Goal: Task Accomplishment & Management: Use online tool/utility

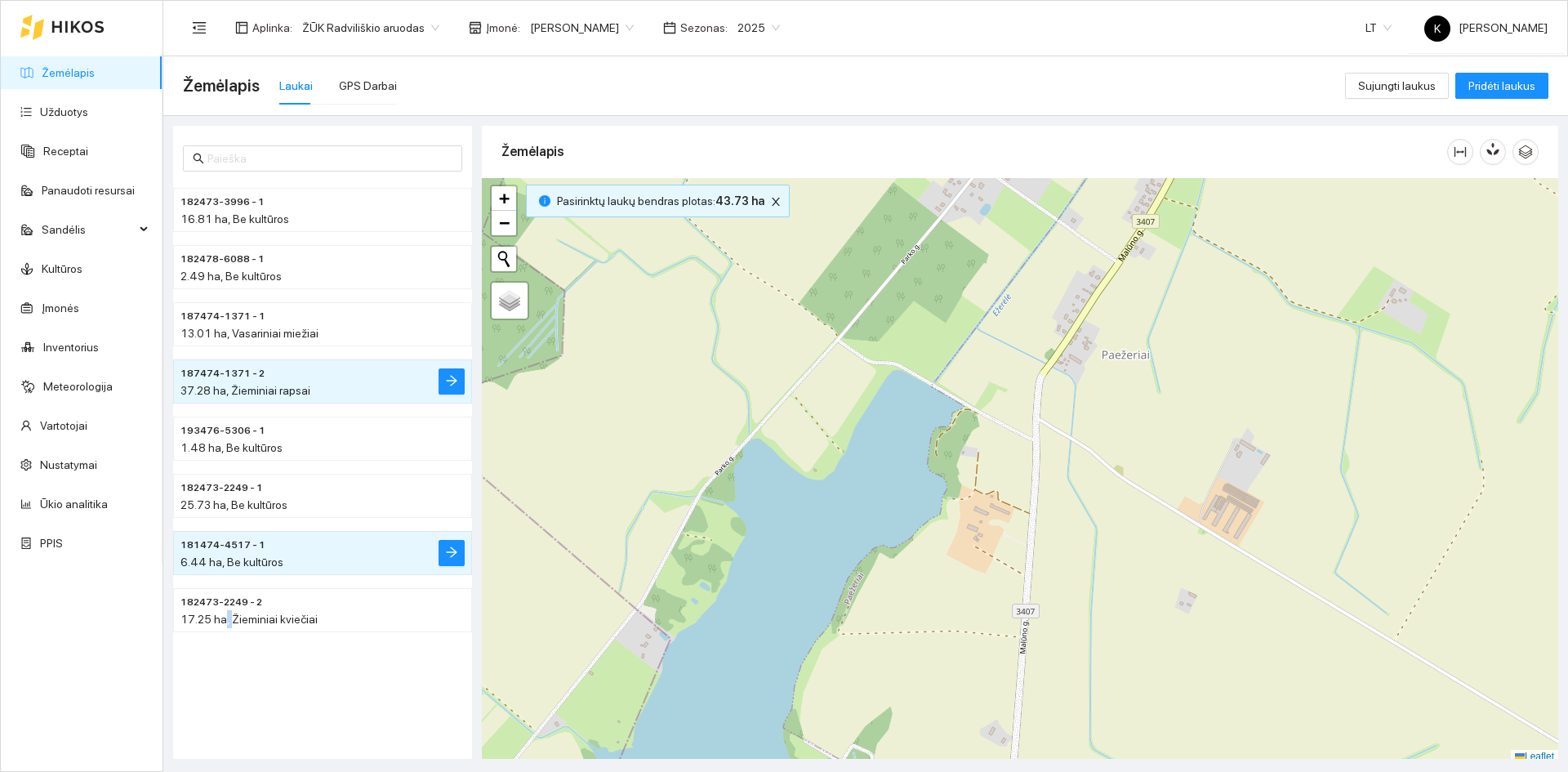
scroll to position [5, 0]
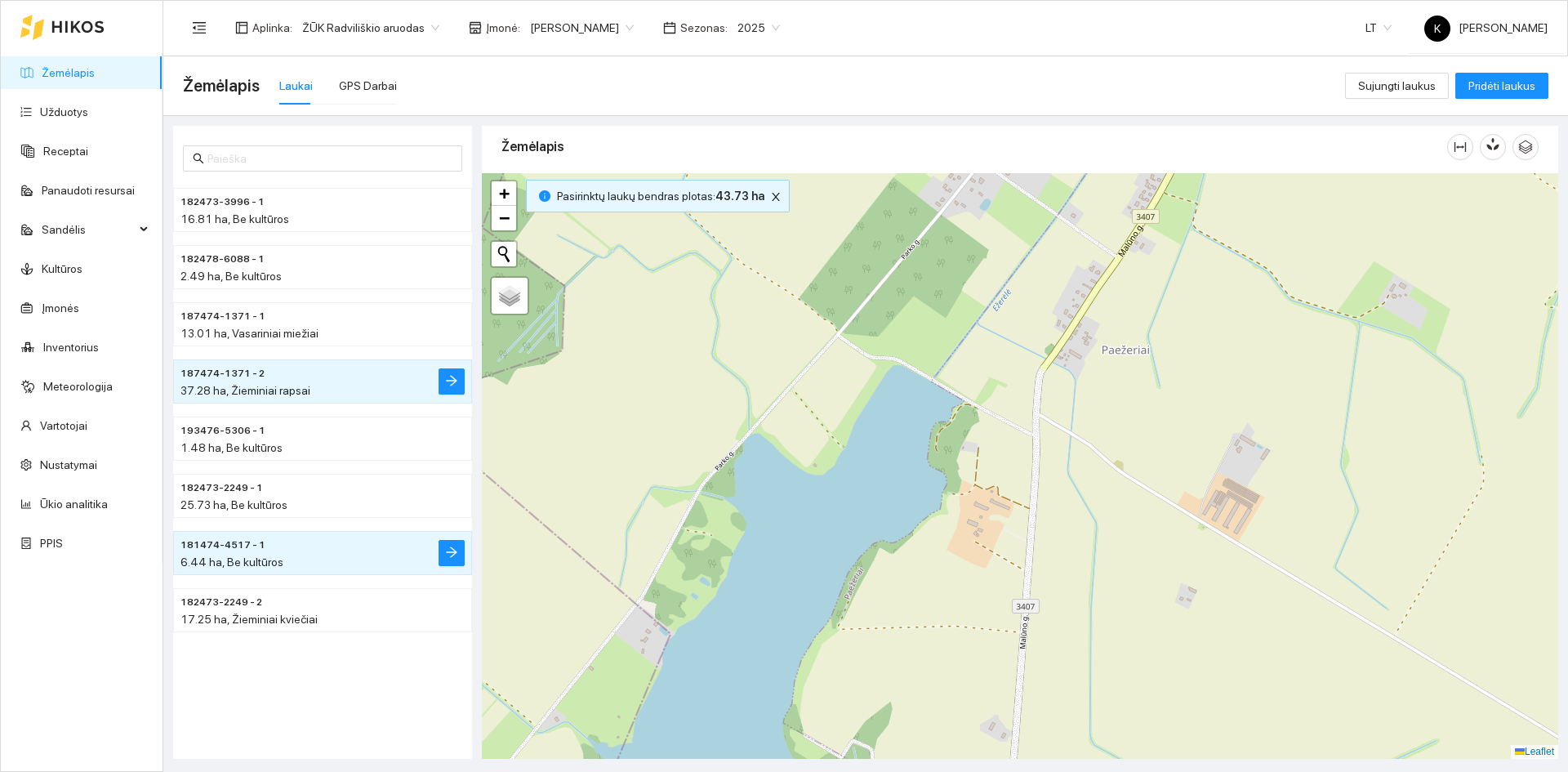
click at [487, 24] on span "Įmonė :" at bounding box center [503, 28] width 35 height 18
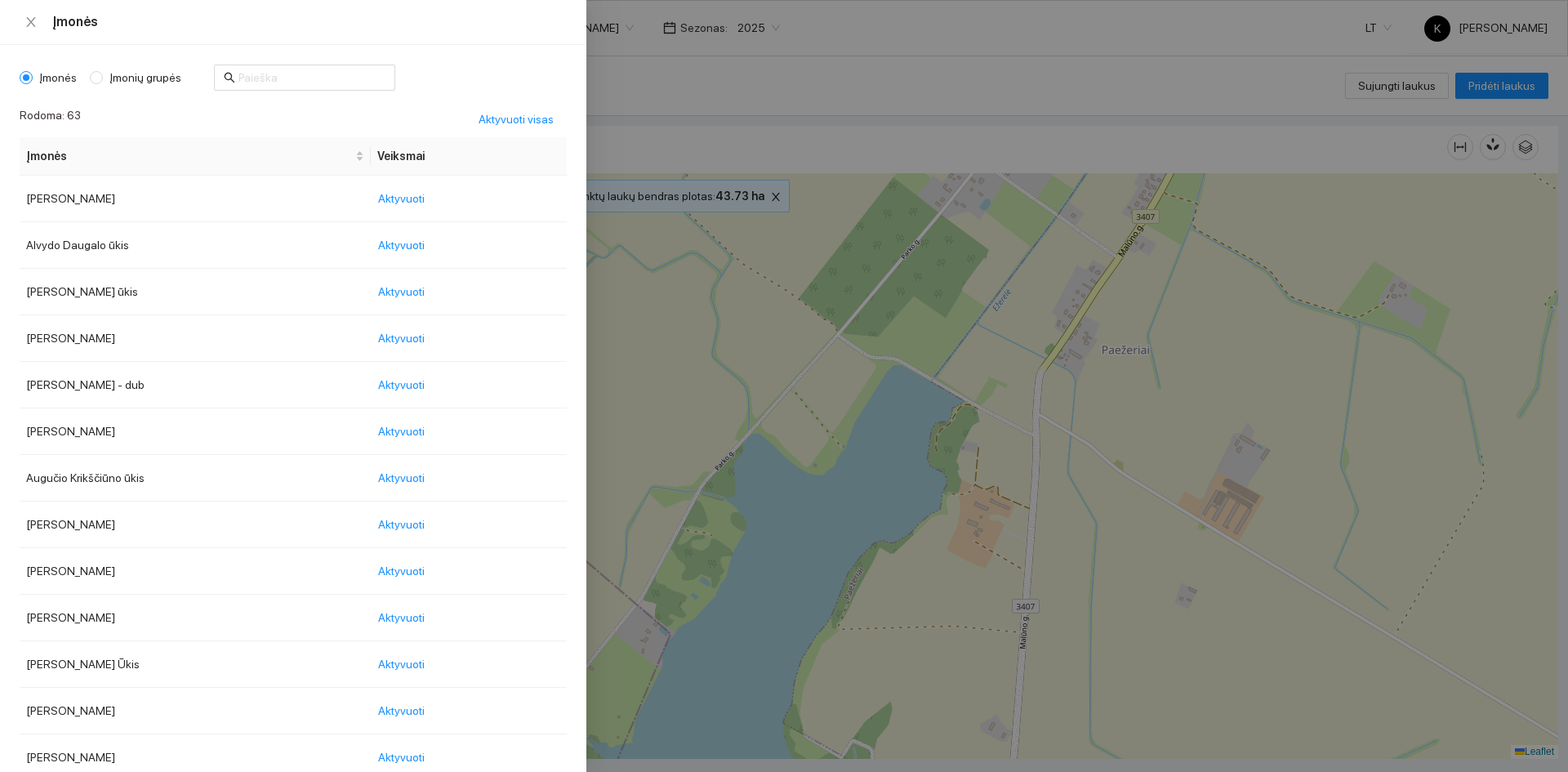
click at [600, 27] on body "Žemėlapis Užduotys Receptai Panaudoti resursai Sandėlis Kultūros Įmonės Invento…" at bounding box center [784, 386] width 1568 height 772
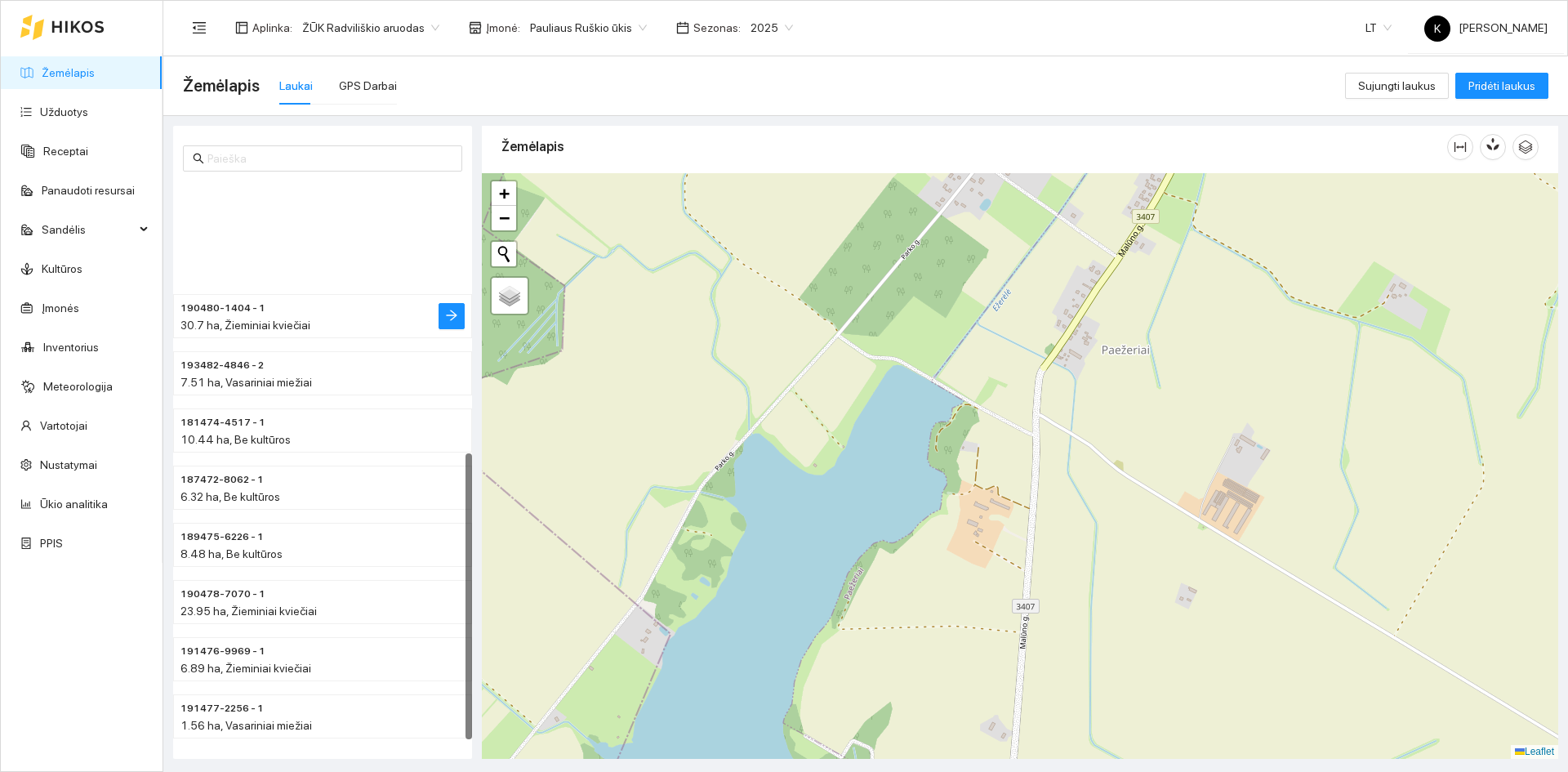
scroll to position [529, 0]
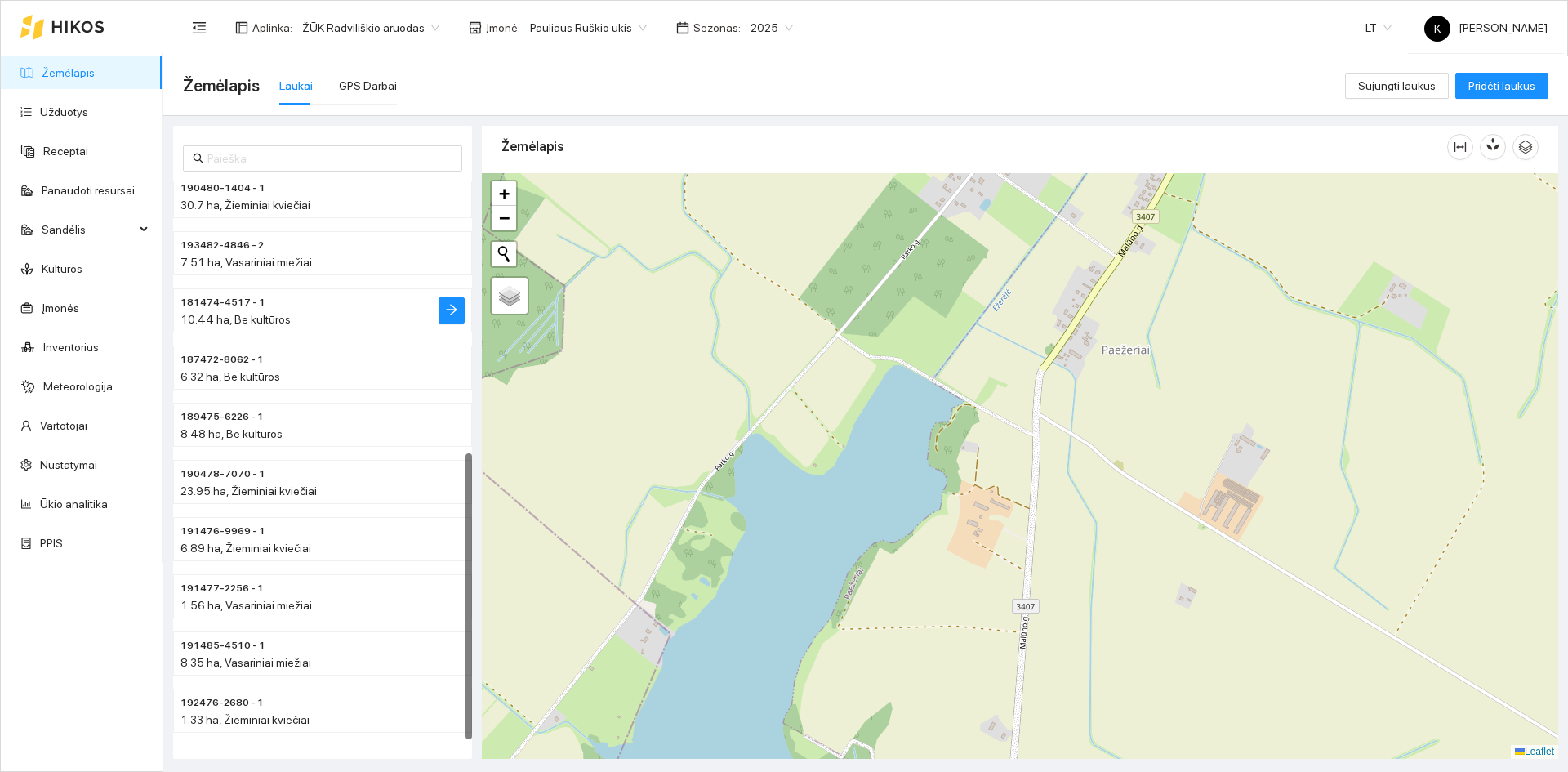
click at [228, 301] on span "181474-4517 - 1" at bounding box center [223, 303] width 84 height 16
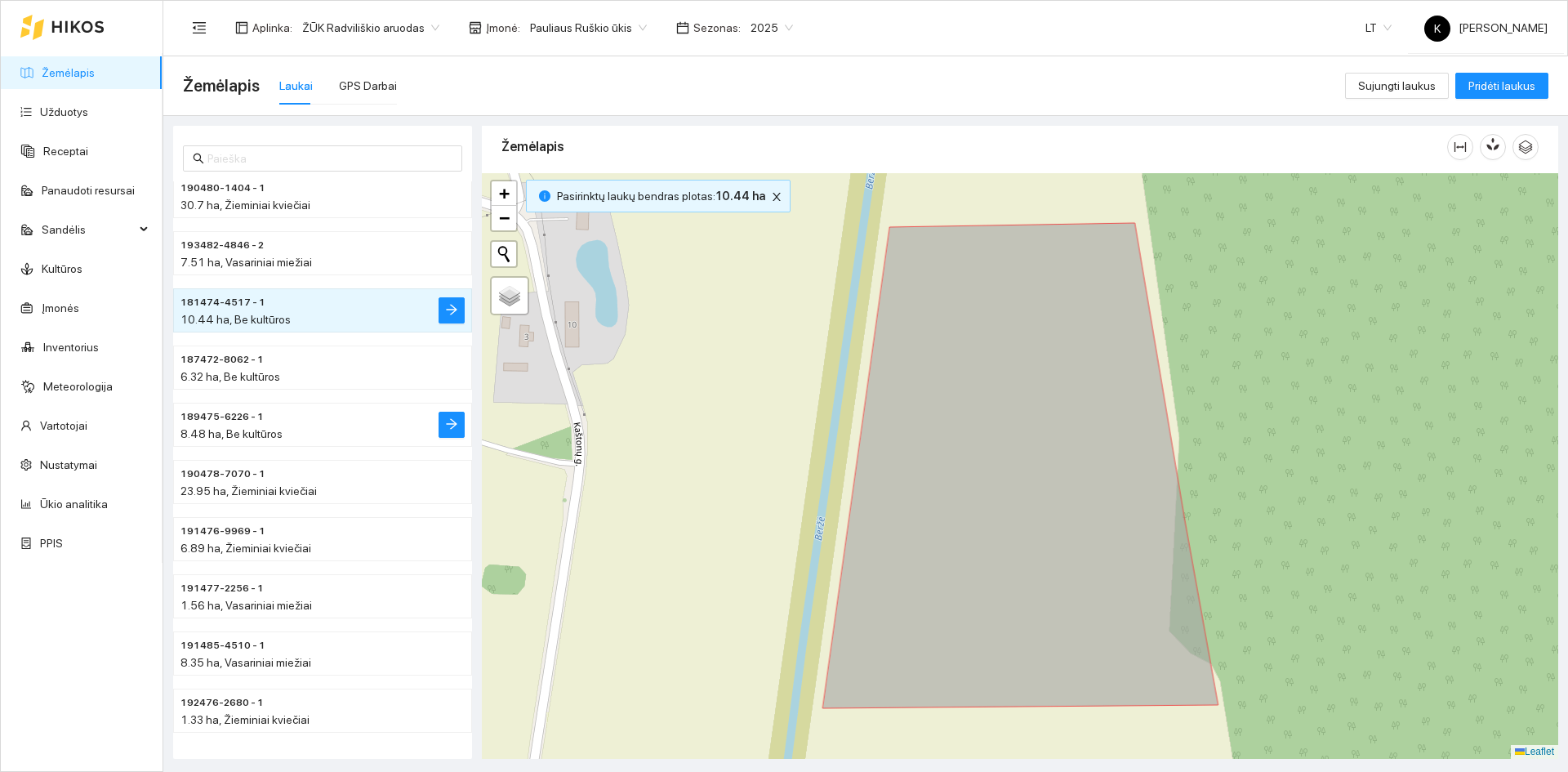
click at [206, 417] on span "189475-6226 - 1" at bounding box center [223, 417] width 83 height 16
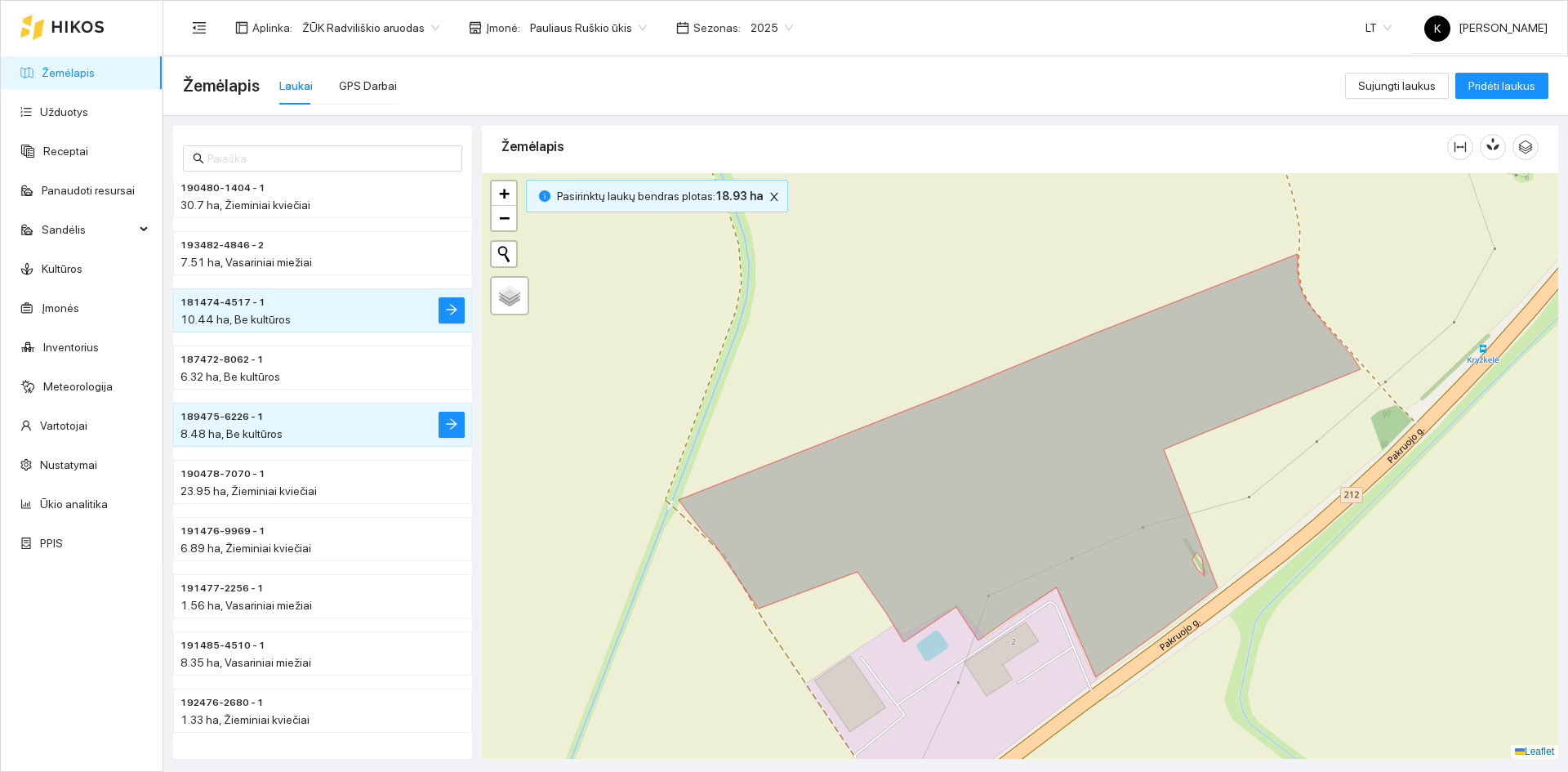
click at [250, 425] on div "8.48 ha, Be kultūros" at bounding box center [290, 433] width 219 height 18
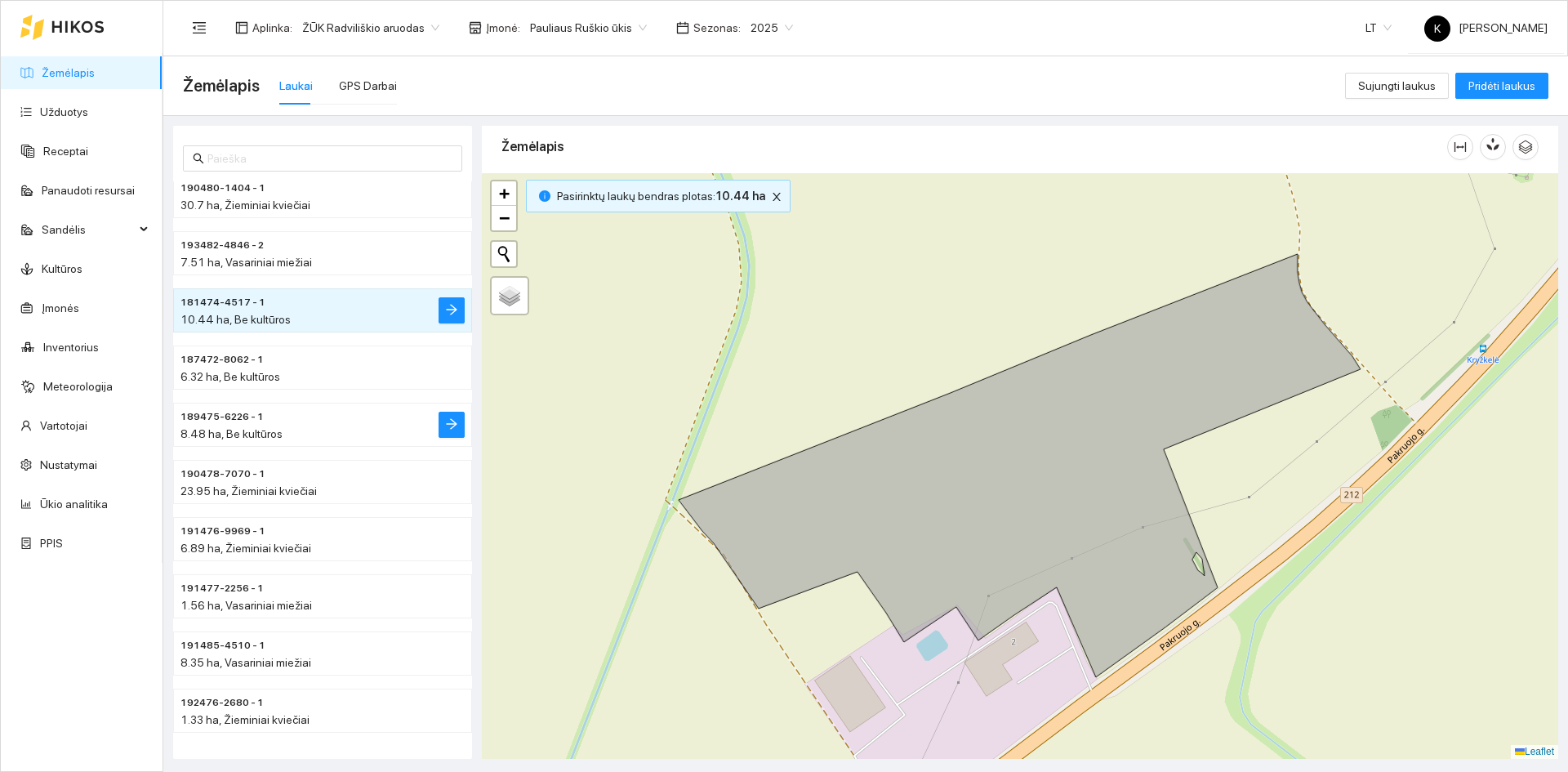
click at [347, 420] on h4 "189475-6226 - 1" at bounding box center [290, 415] width 219 height 18
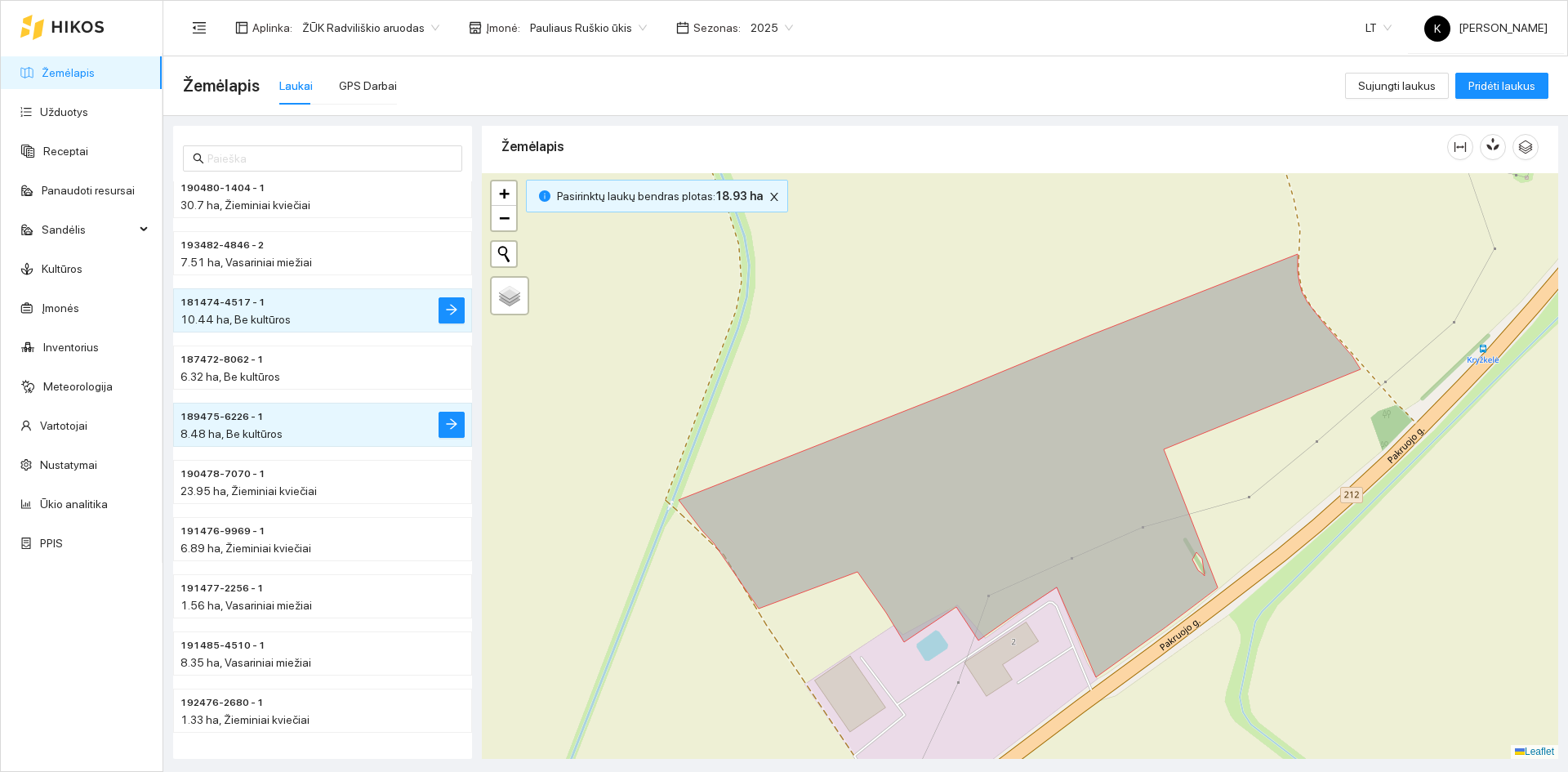
click at [347, 420] on h4 "189475-6226 - 1" at bounding box center [290, 415] width 219 height 18
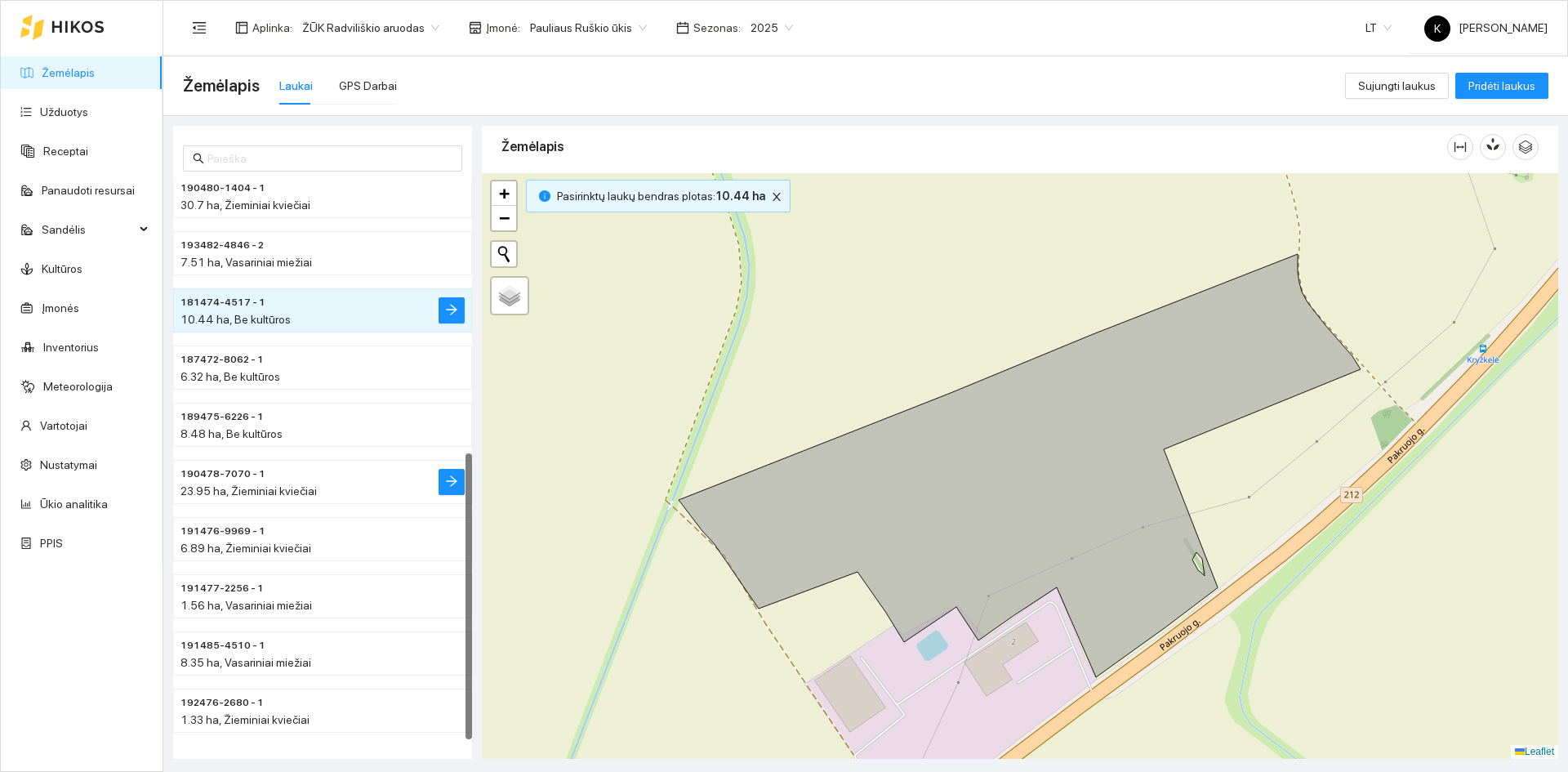
click at [223, 471] on span "190478-7070 - 1" at bounding box center [223, 474] width 84 height 16
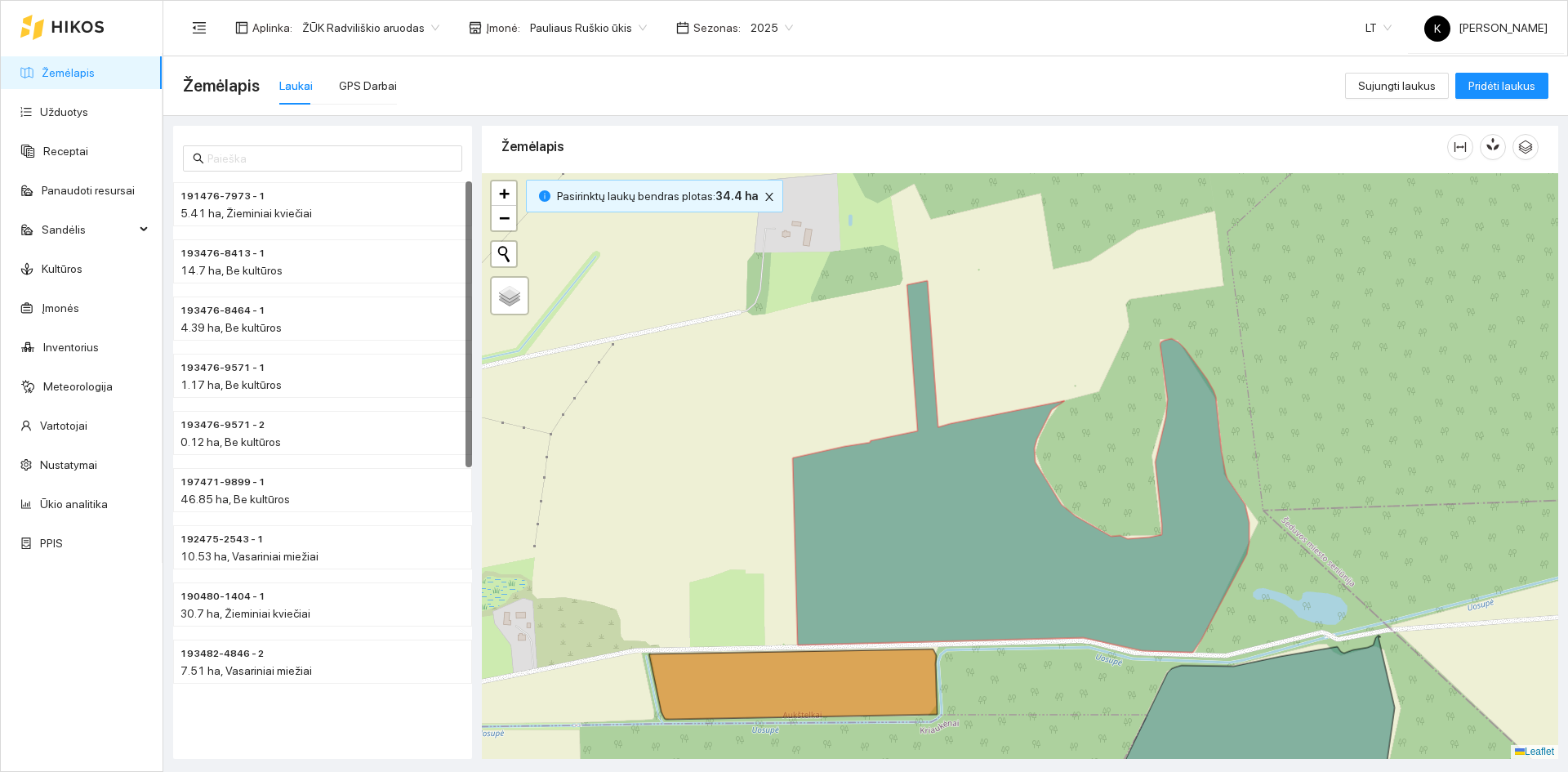
scroll to position [0, 0]
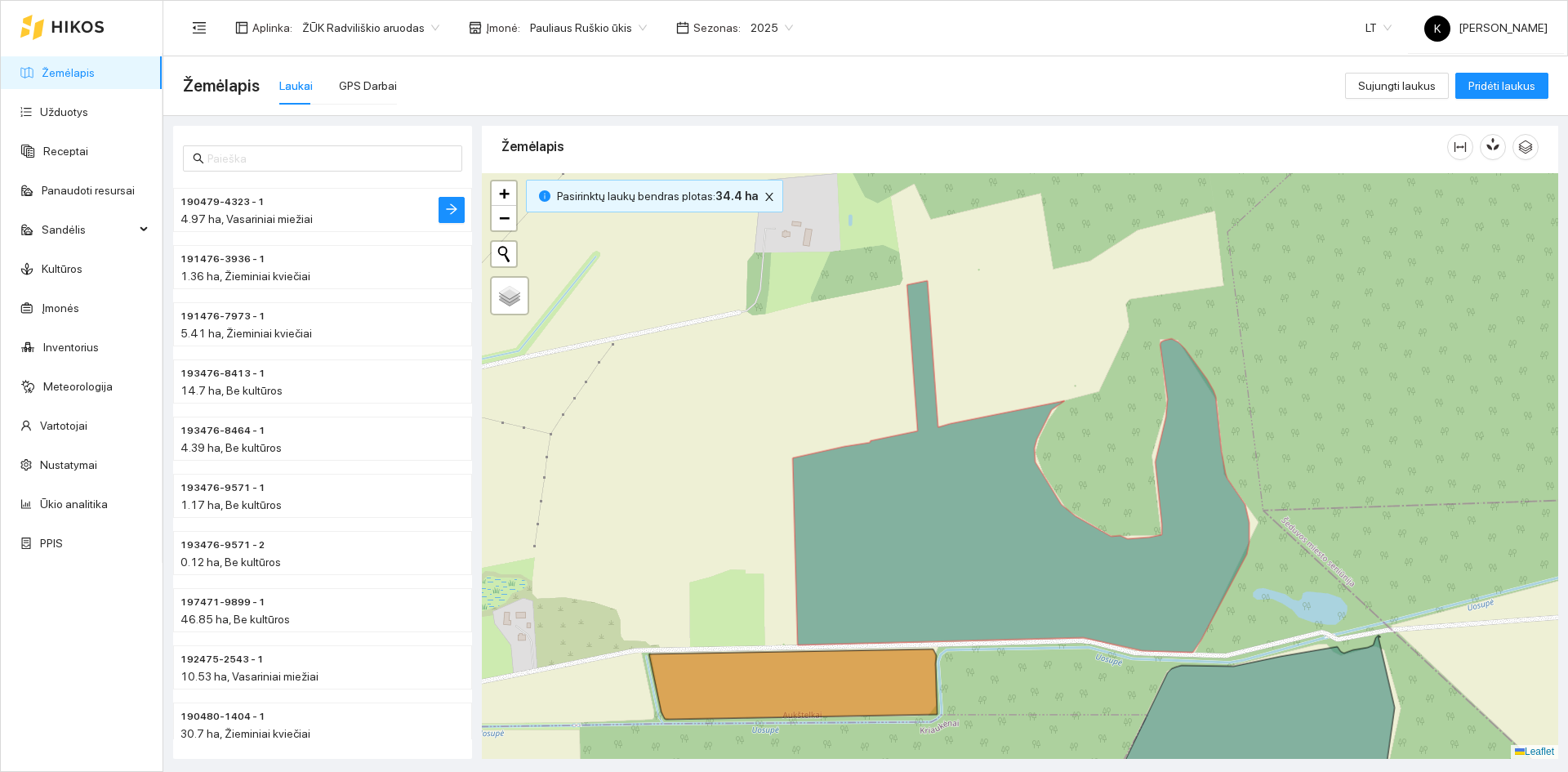
click at [250, 219] on span "4.97 ha, Vasariniai miežiai" at bounding box center [246, 219] width 132 height 13
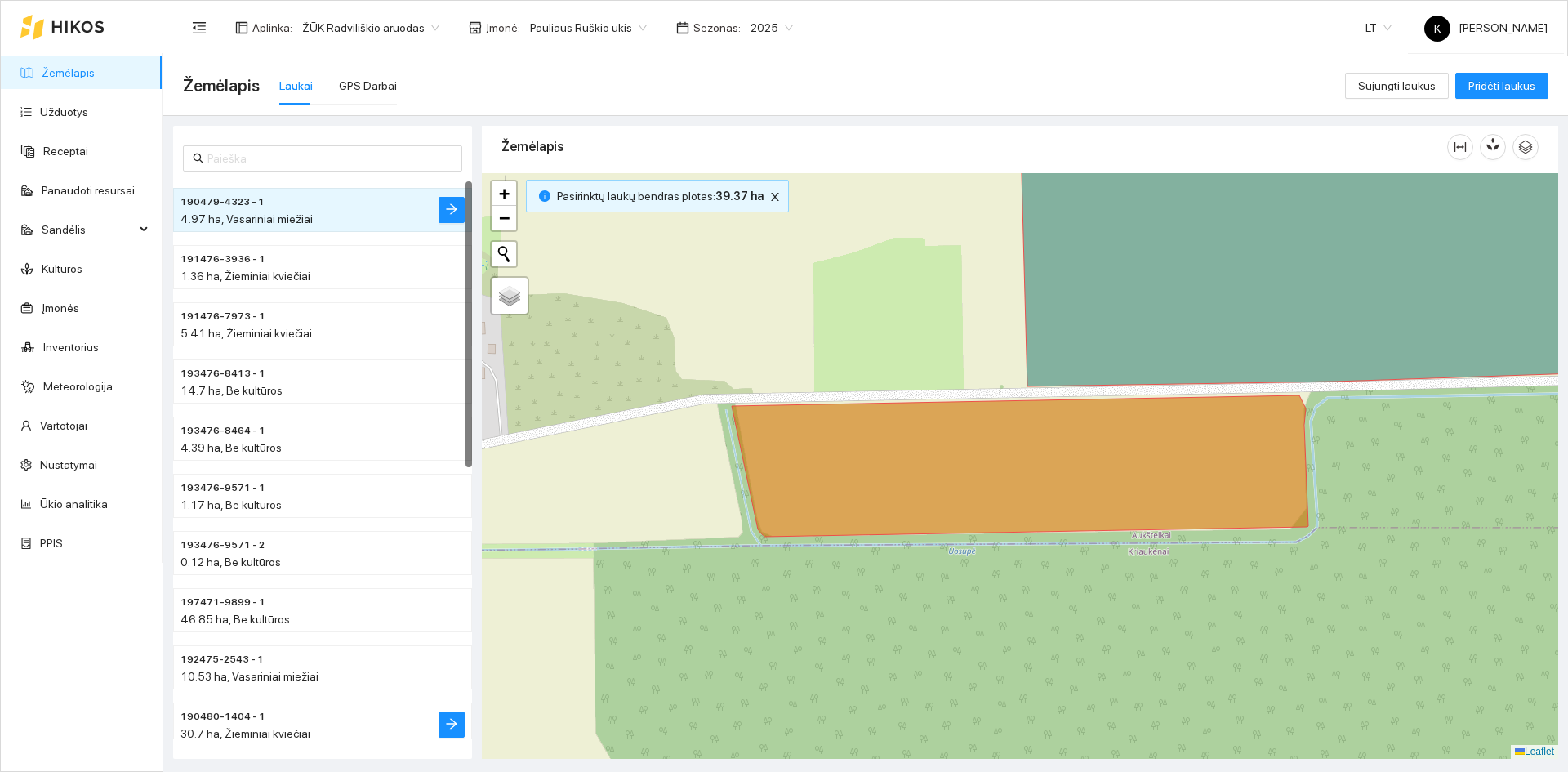
click at [245, 717] on span "190480-1404 - 1" at bounding box center [223, 716] width 84 height 16
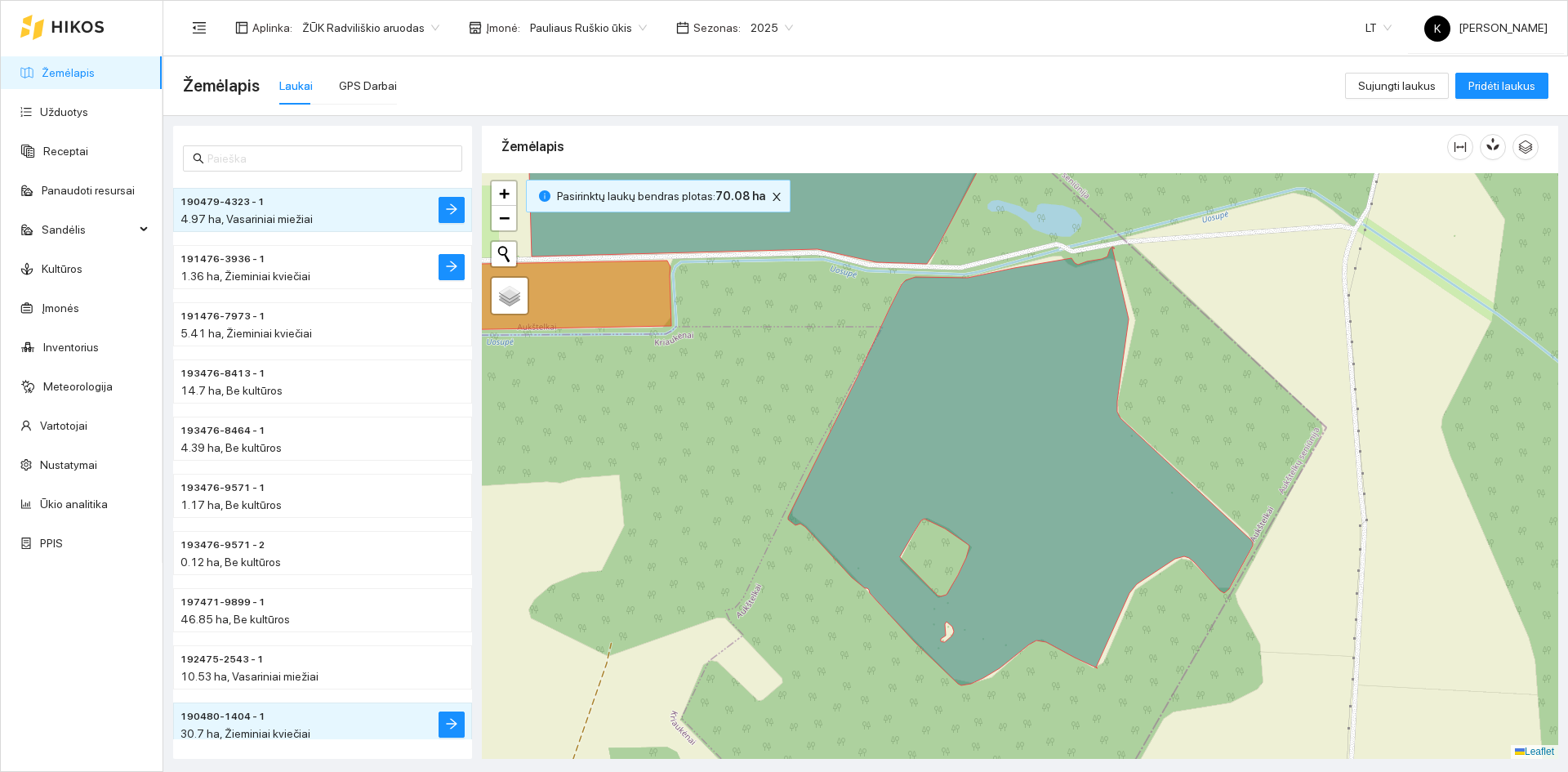
click at [218, 275] on span "1.36 ha, Žieminiai kviečiai" at bounding box center [245, 275] width 130 height 13
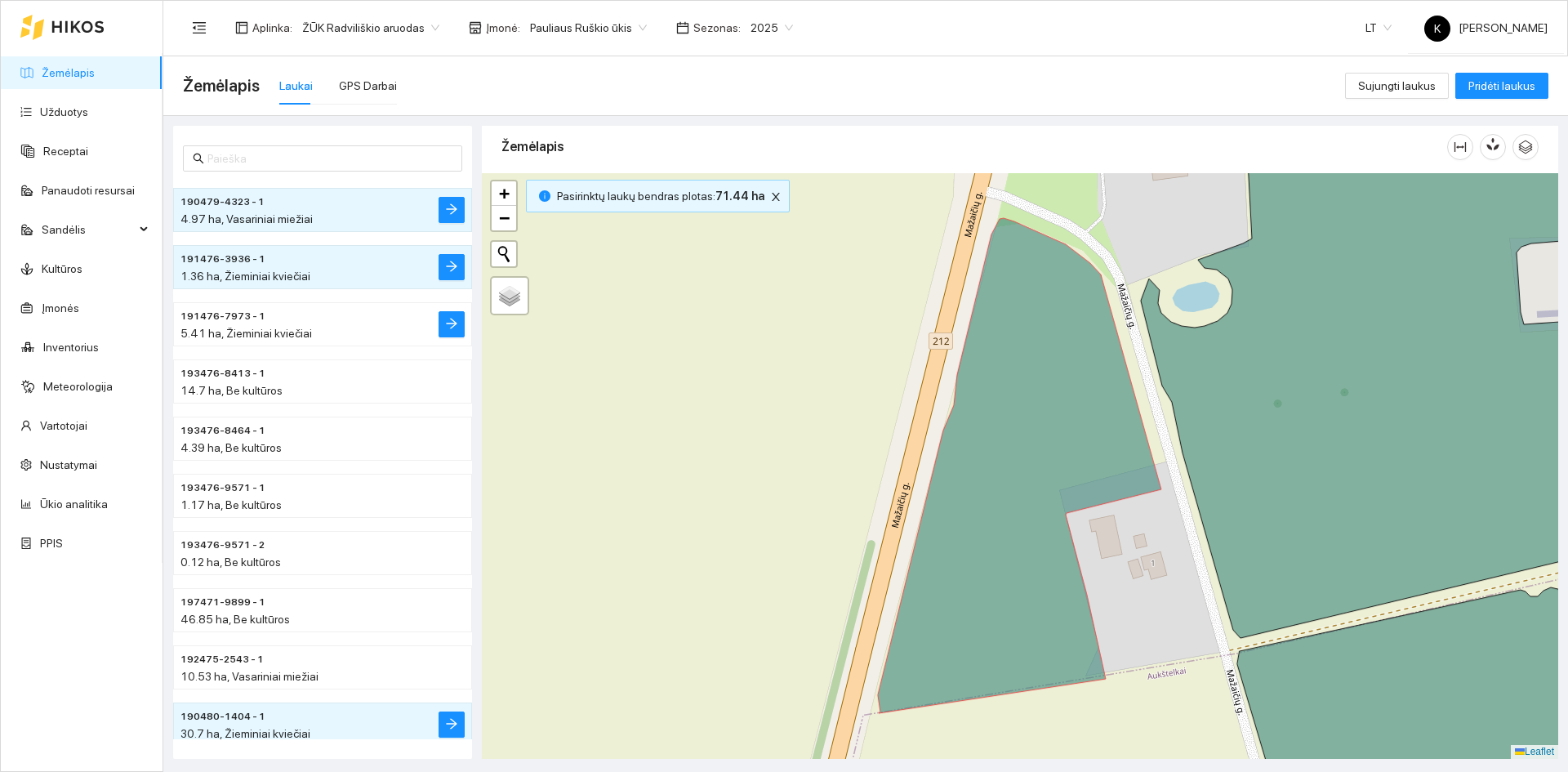
click at [205, 312] on span "191476-7973 - 1" at bounding box center [223, 317] width 84 height 16
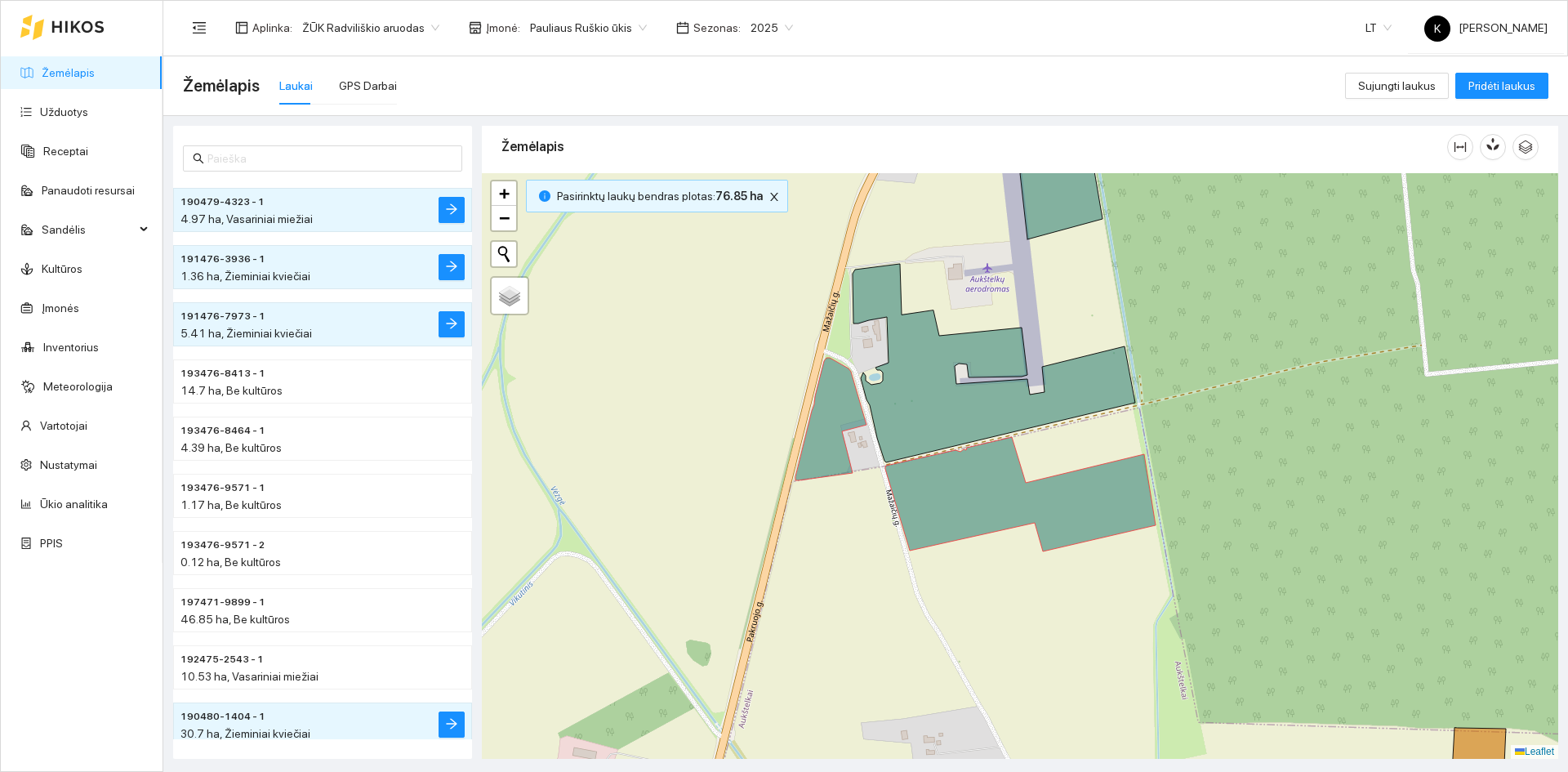
click at [504, 250] on button "Initiate a new search" at bounding box center [504, 253] width 25 height 25
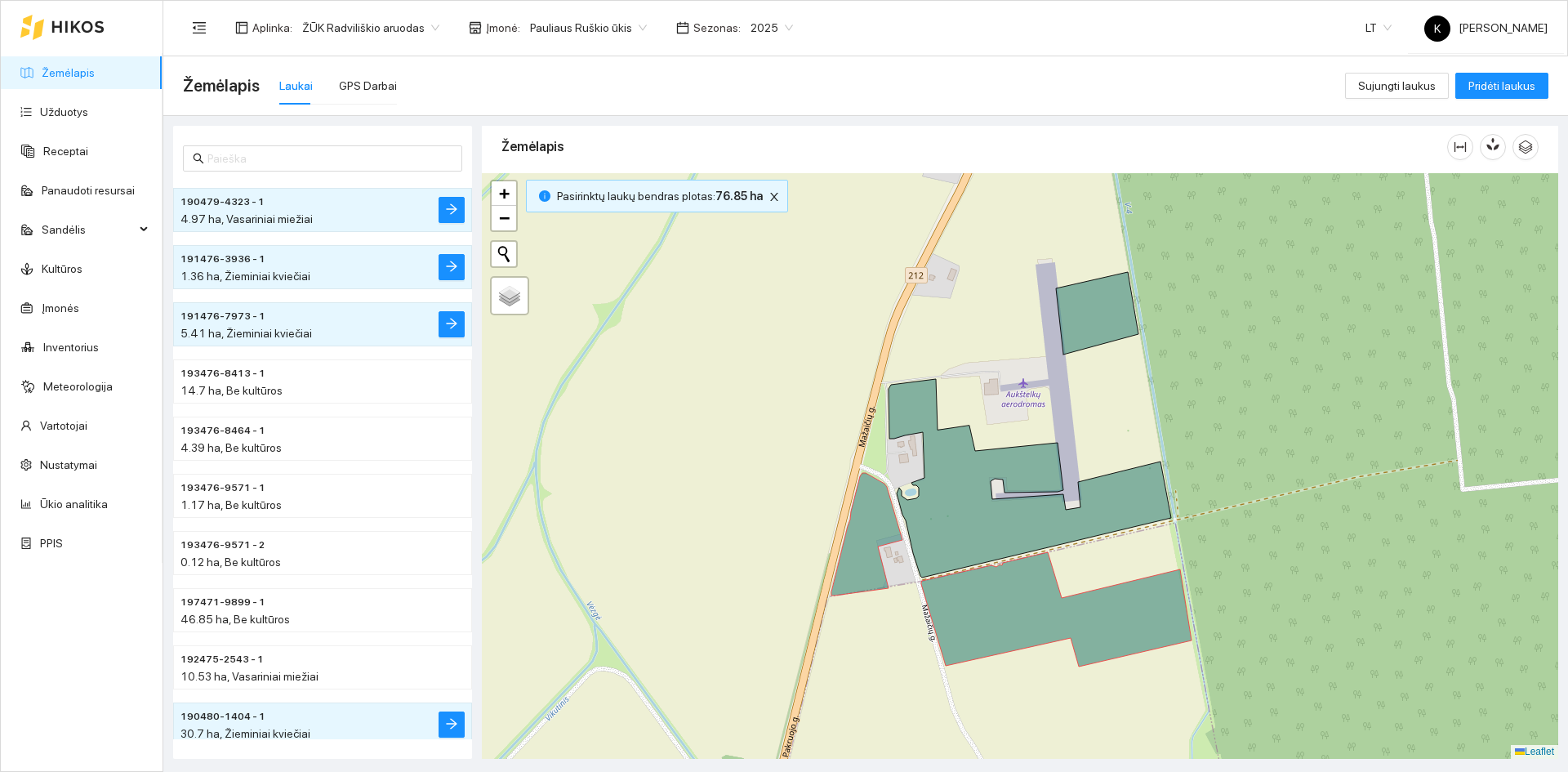
drag, startPoint x: 826, startPoint y: 273, endPoint x: 862, endPoint y: 388, distance: 120.5
click at [862, 388] on div "+ − Nieko nerasta. Bandykite dar kartą. Žemėlapis Palydovas Leaflet" at bounding box center [1019, 465] width 1076 height 585
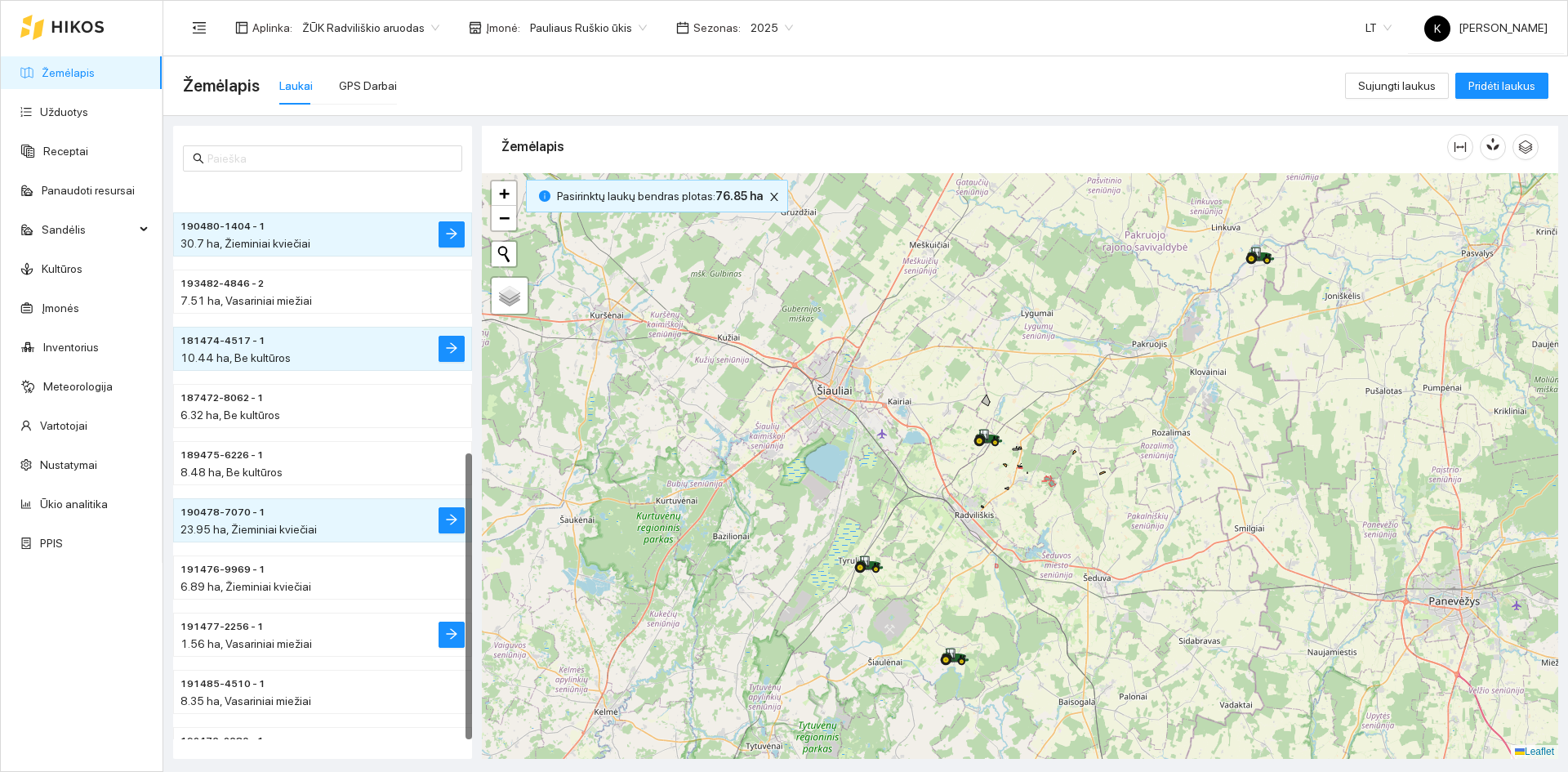
scroll to position [529, 0]
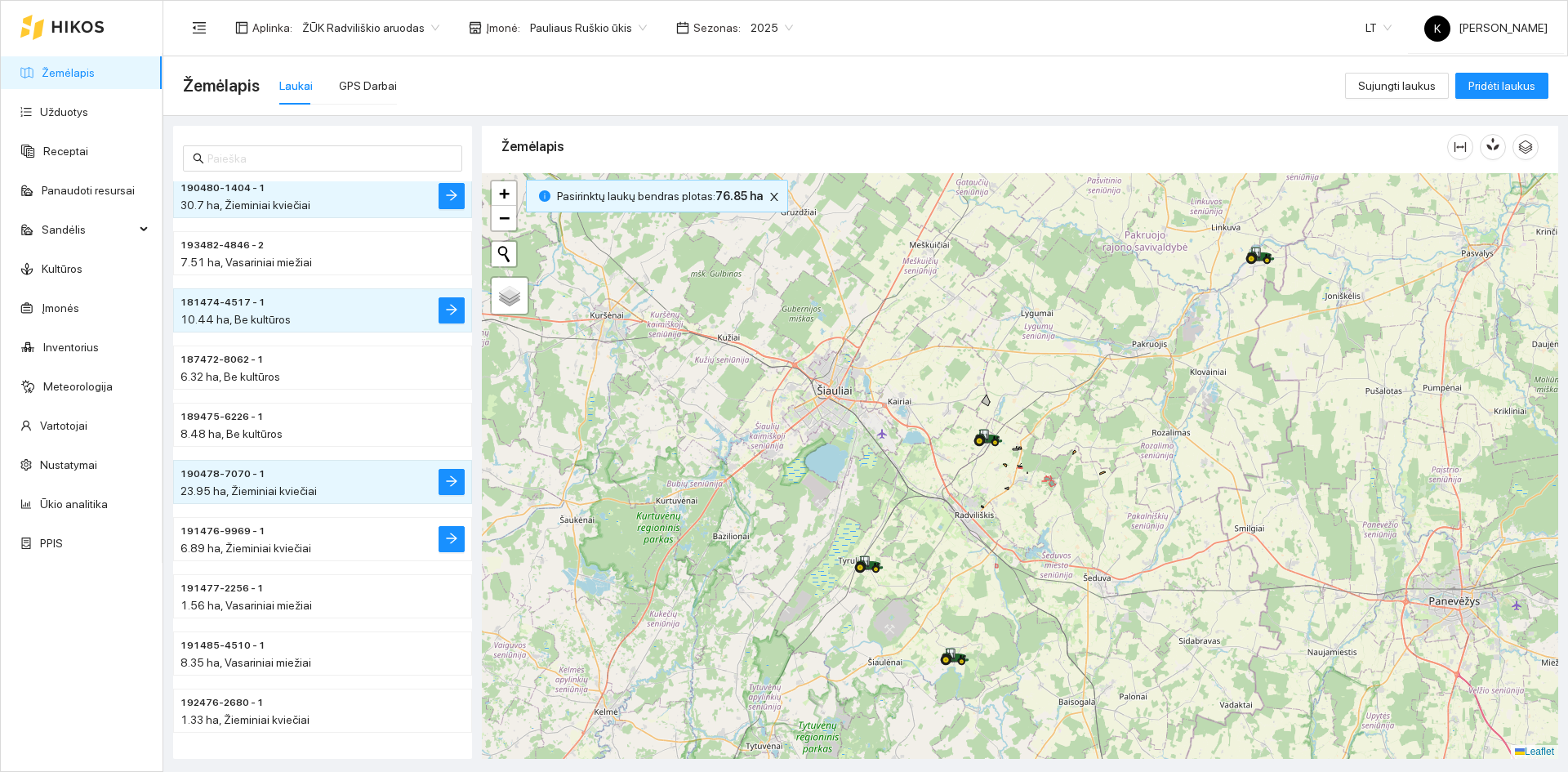
click at [229, 534] on span "191476-9969 - 1" at bounding box center [223, 532] width 84 height 16
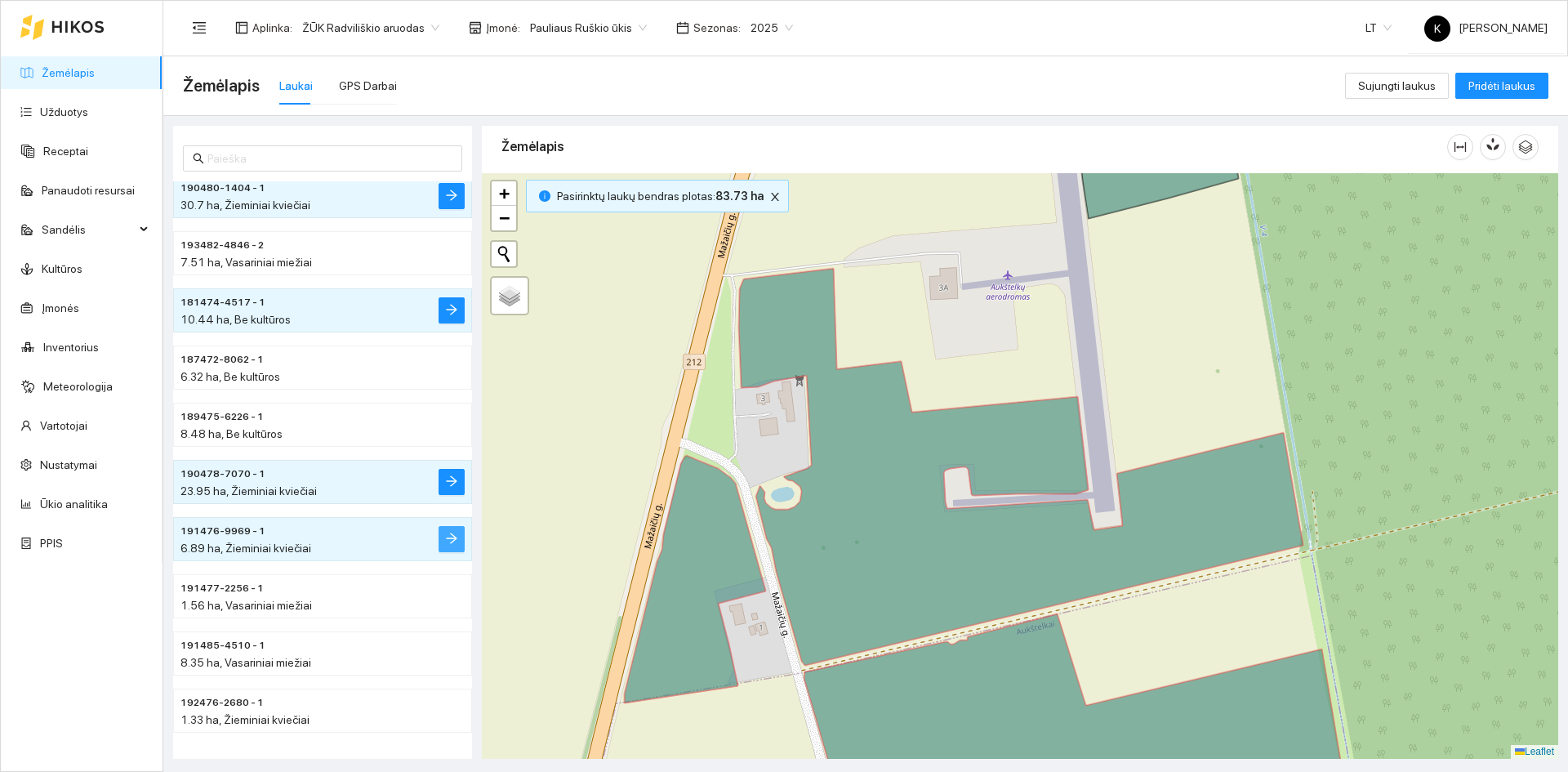
click at [447, 537] on icon "arrow-right" at bounding box center [451, 538] width 13 height 13
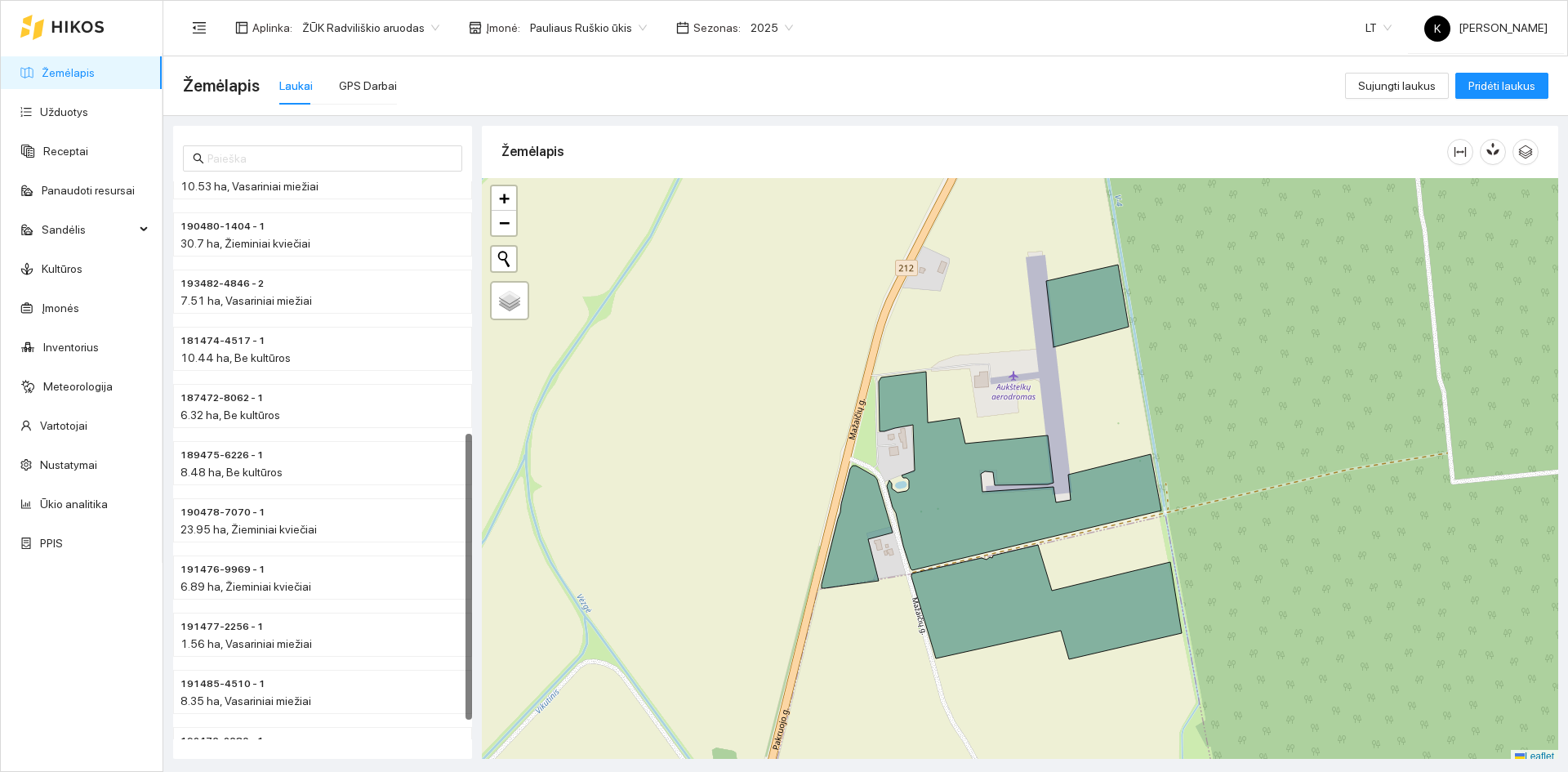
scroll to position [529, 0]
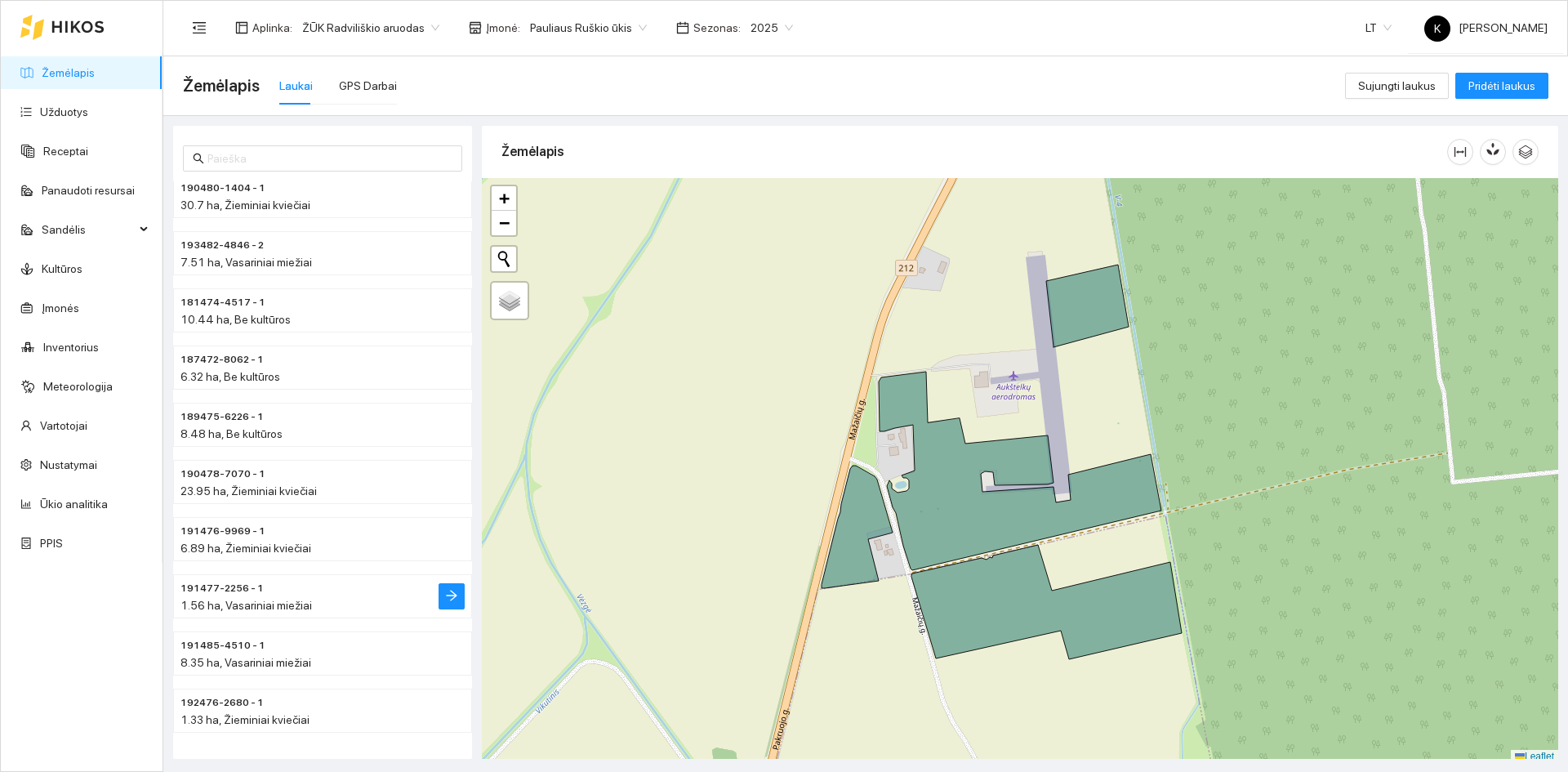
click at [228, 585] on span "191477-2256 - 1" at bounding box center [223, 588] width 83 height 16
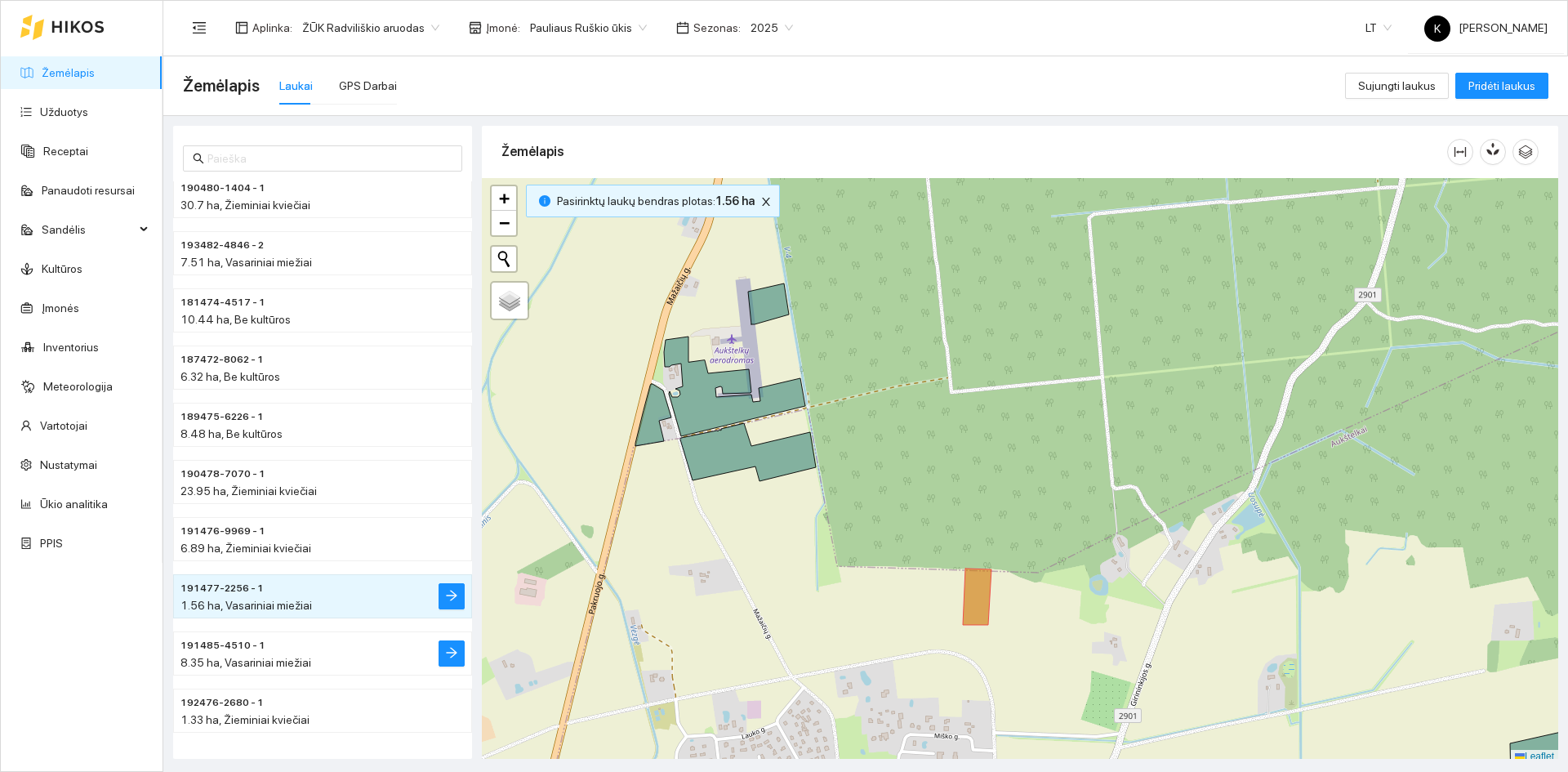
click at [266, 664] on span "8.35 ha, Vasariniai miežiai" at bounding box center [245, 662] width 130 height 13
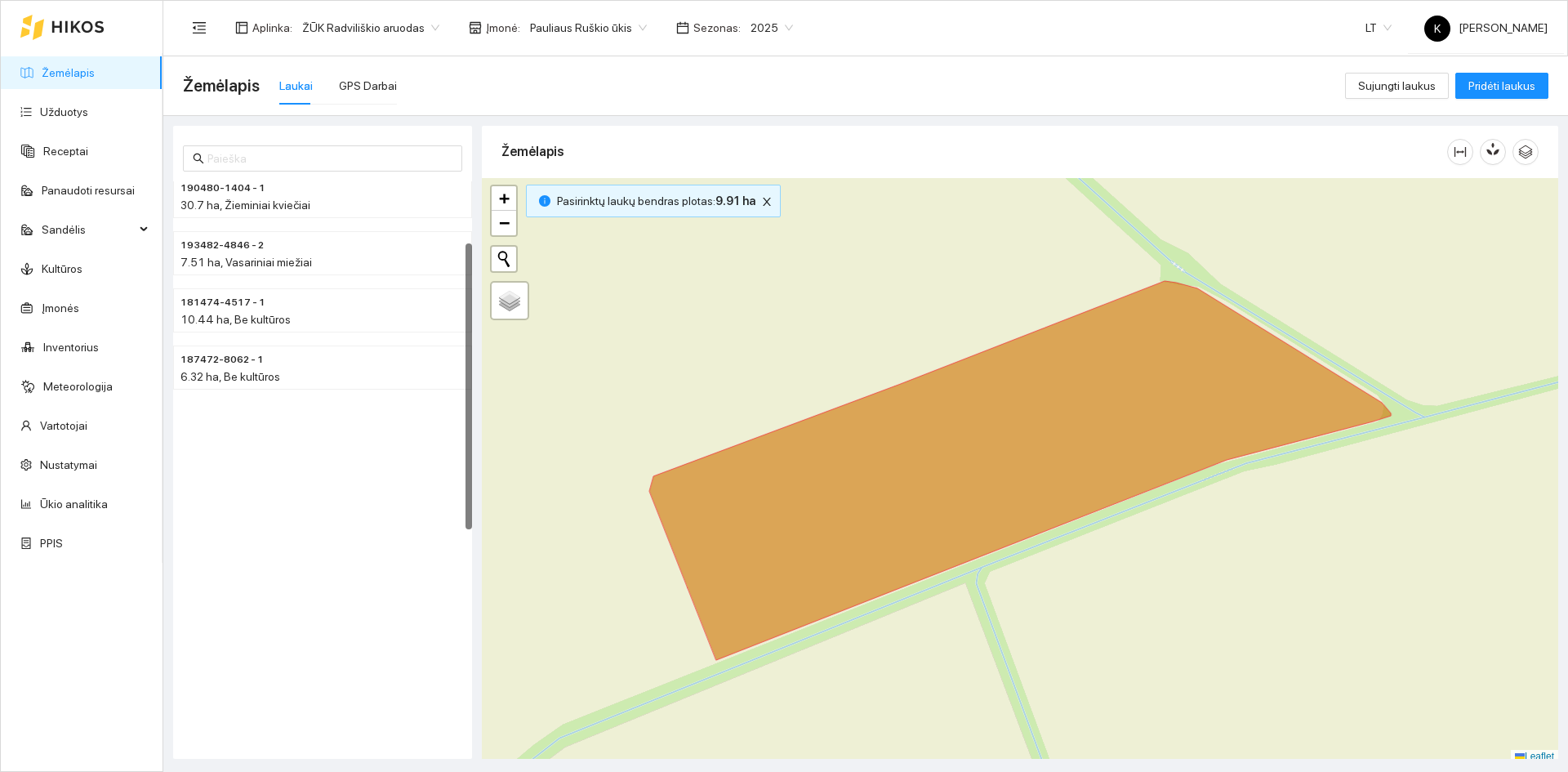
scroll to position [39, 0]
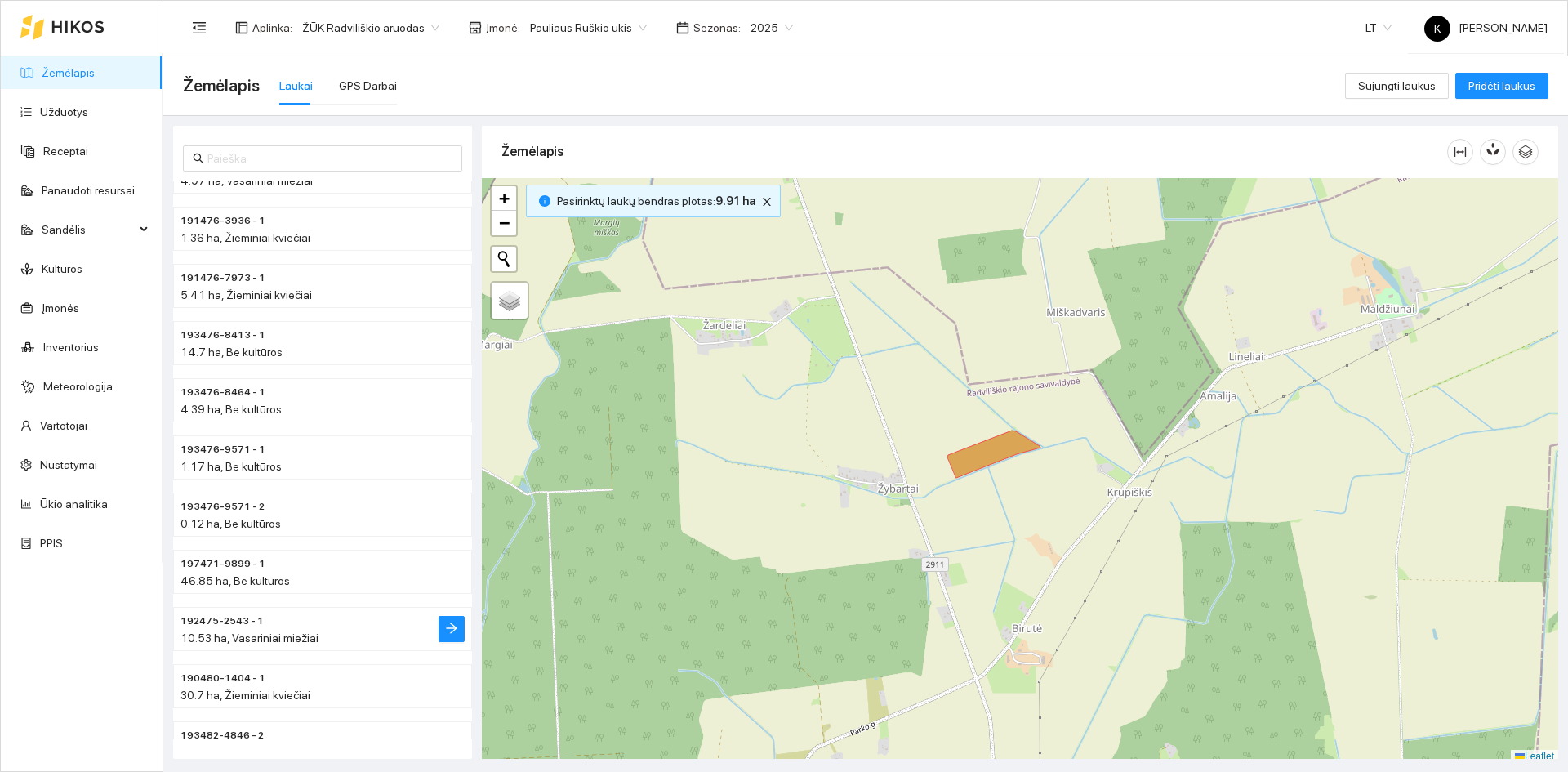
click at [207, 621] on span "192475-2543 - 1" at bounding box center [223, 621] width 83 height 16
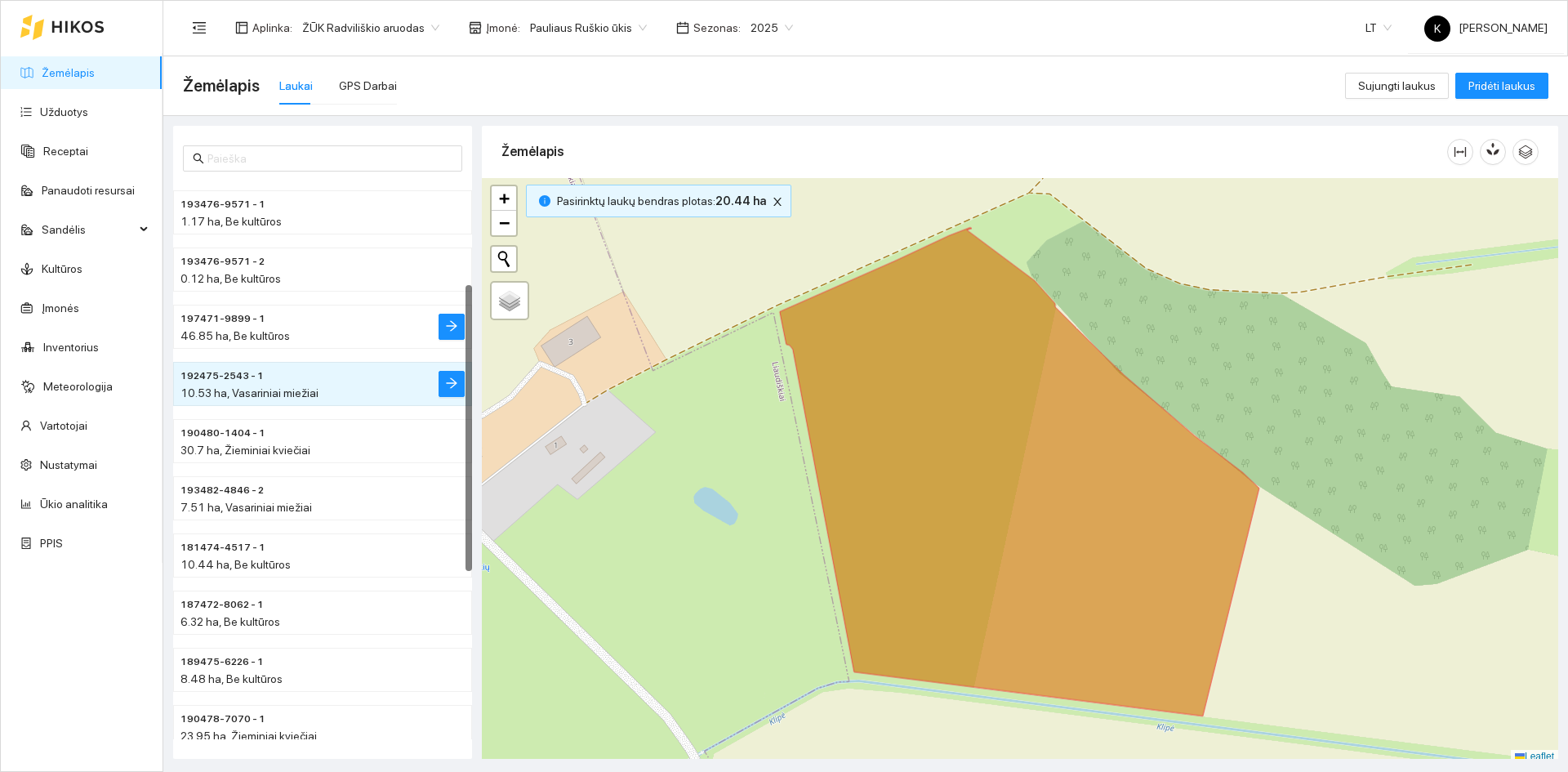
scroll to position [0, 0]
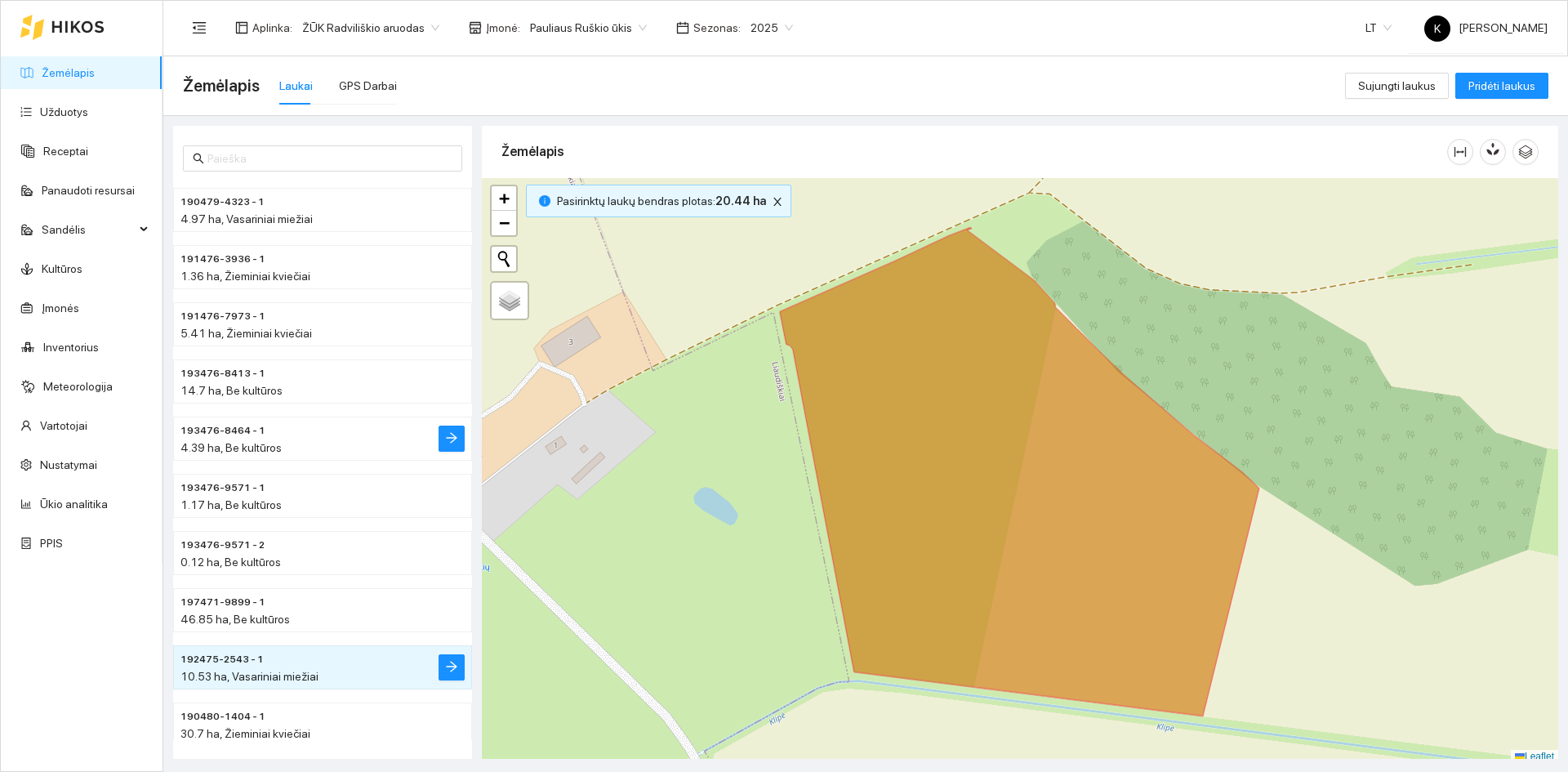
click at [214, 449] on span "4.39 ha, Be kultūros" at bounding box center [232, 447] width 101 height 13
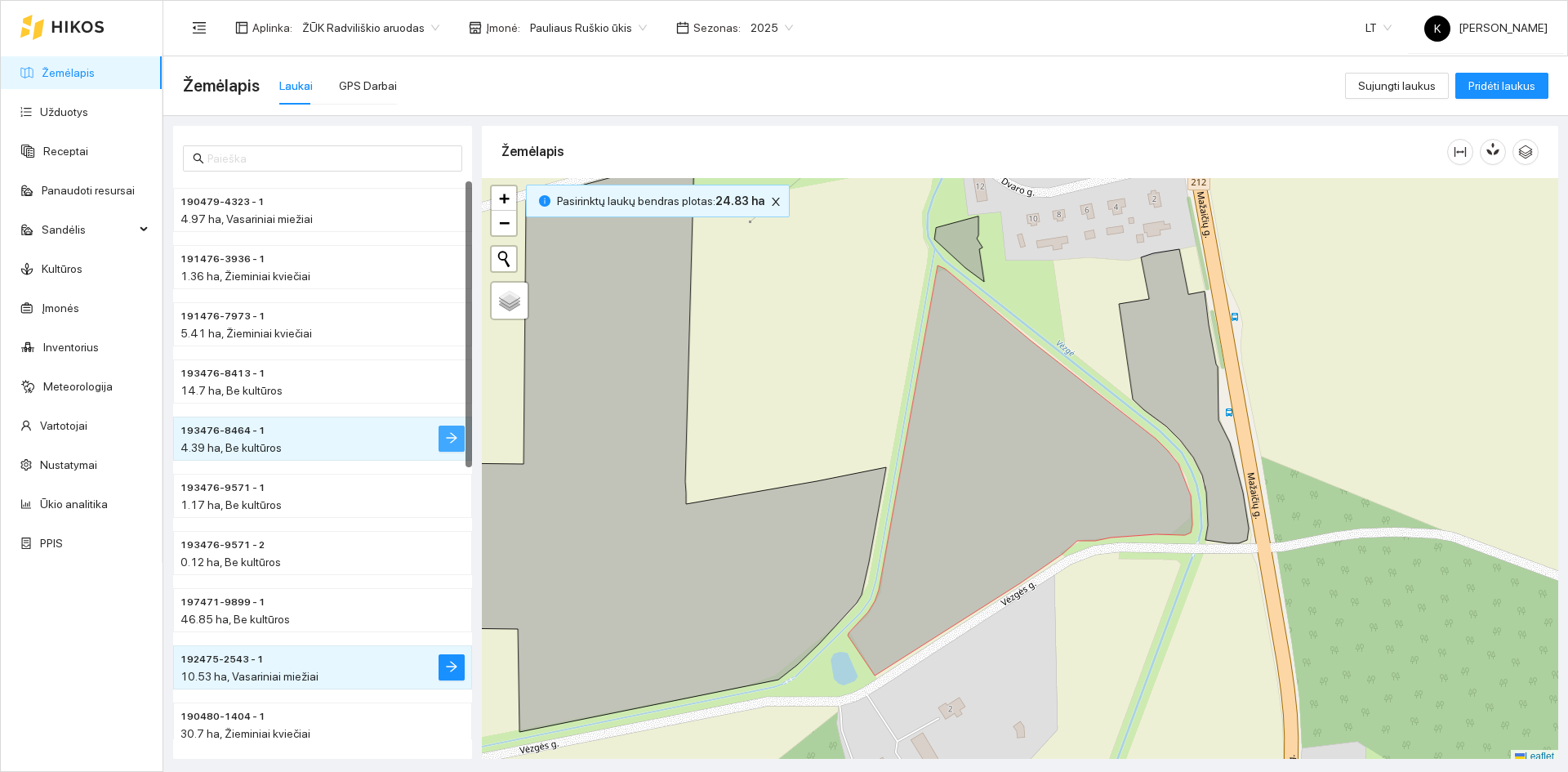
click at [448, 435] on icon "arrow-right" at bounding box center [451, 437] width 13 height 13
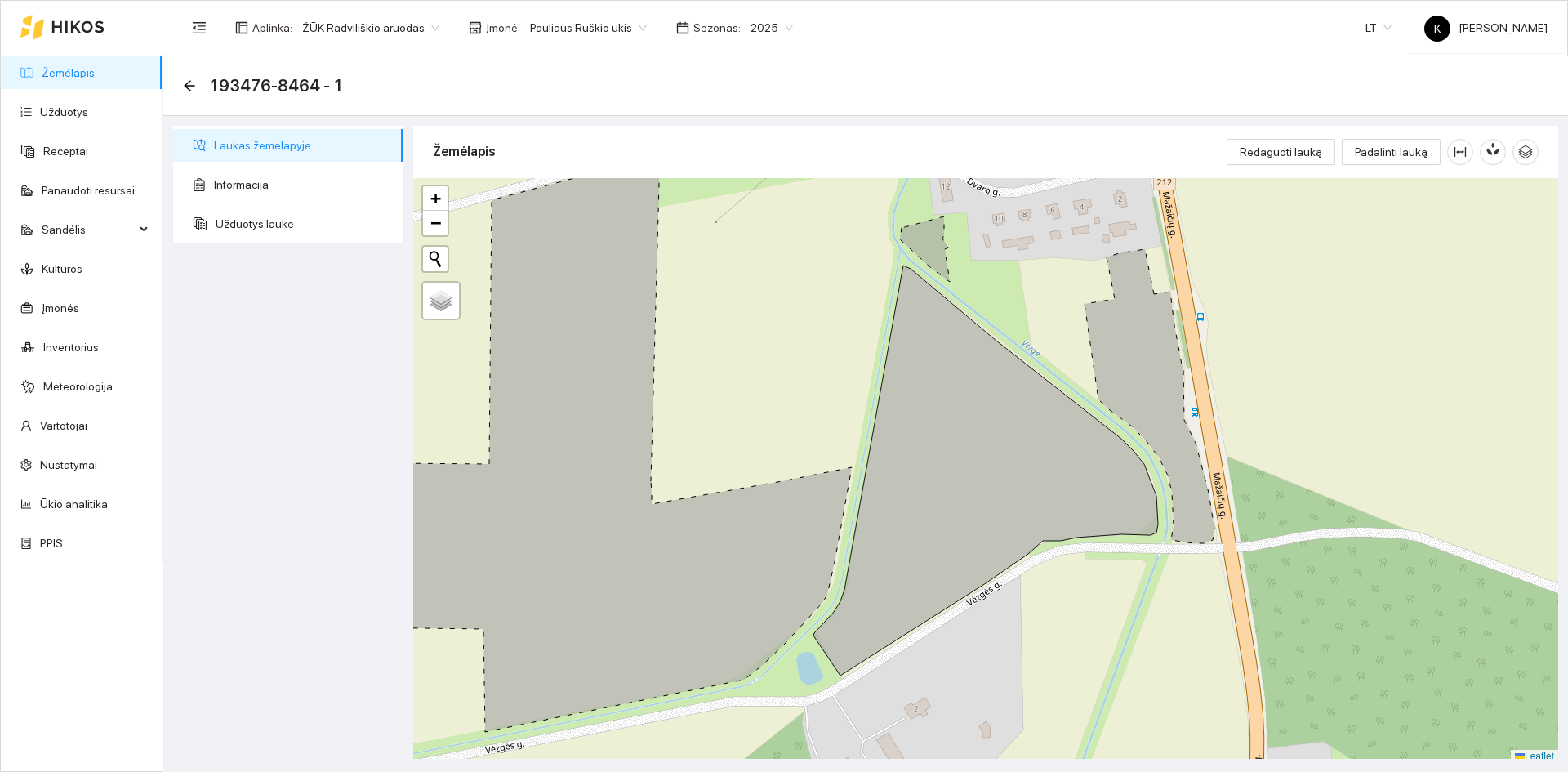
scroll to position [5, 0]
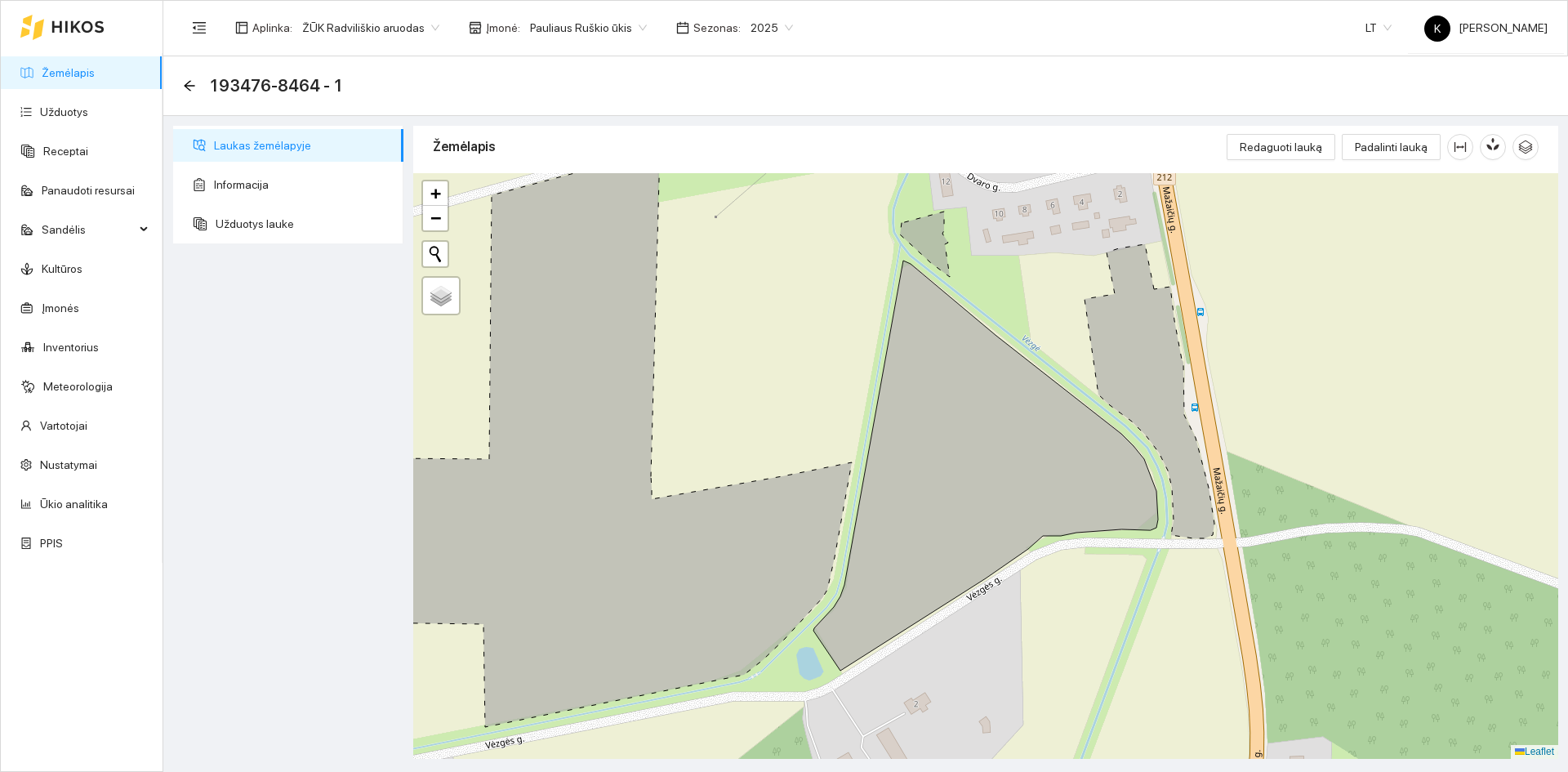
click at [1139, 361] on icon at bounding box center [1149, 391] width 130 height 294
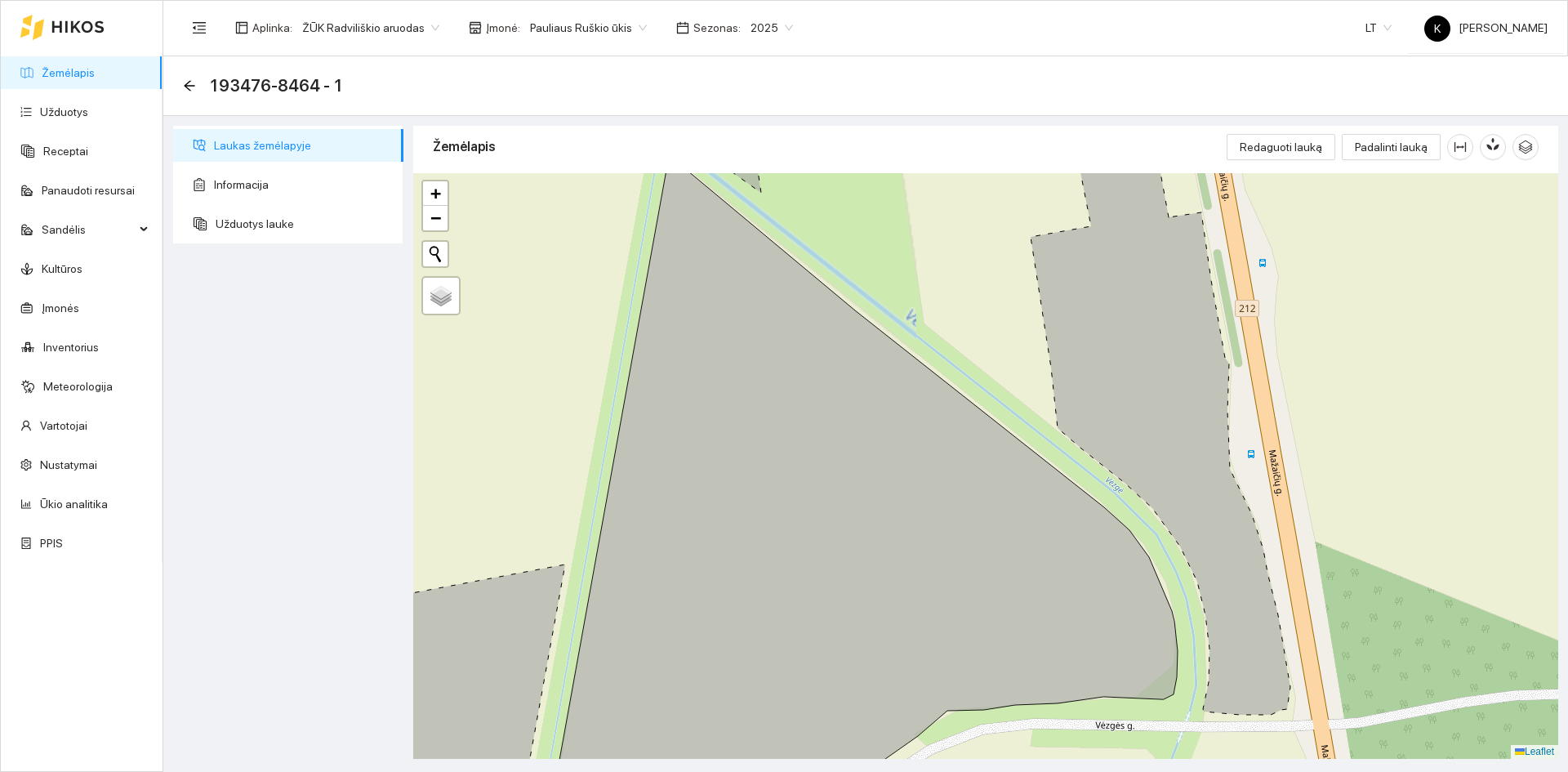
click at [1181, 364] on icon at bounding box center [1160, 421] width 259 height 586
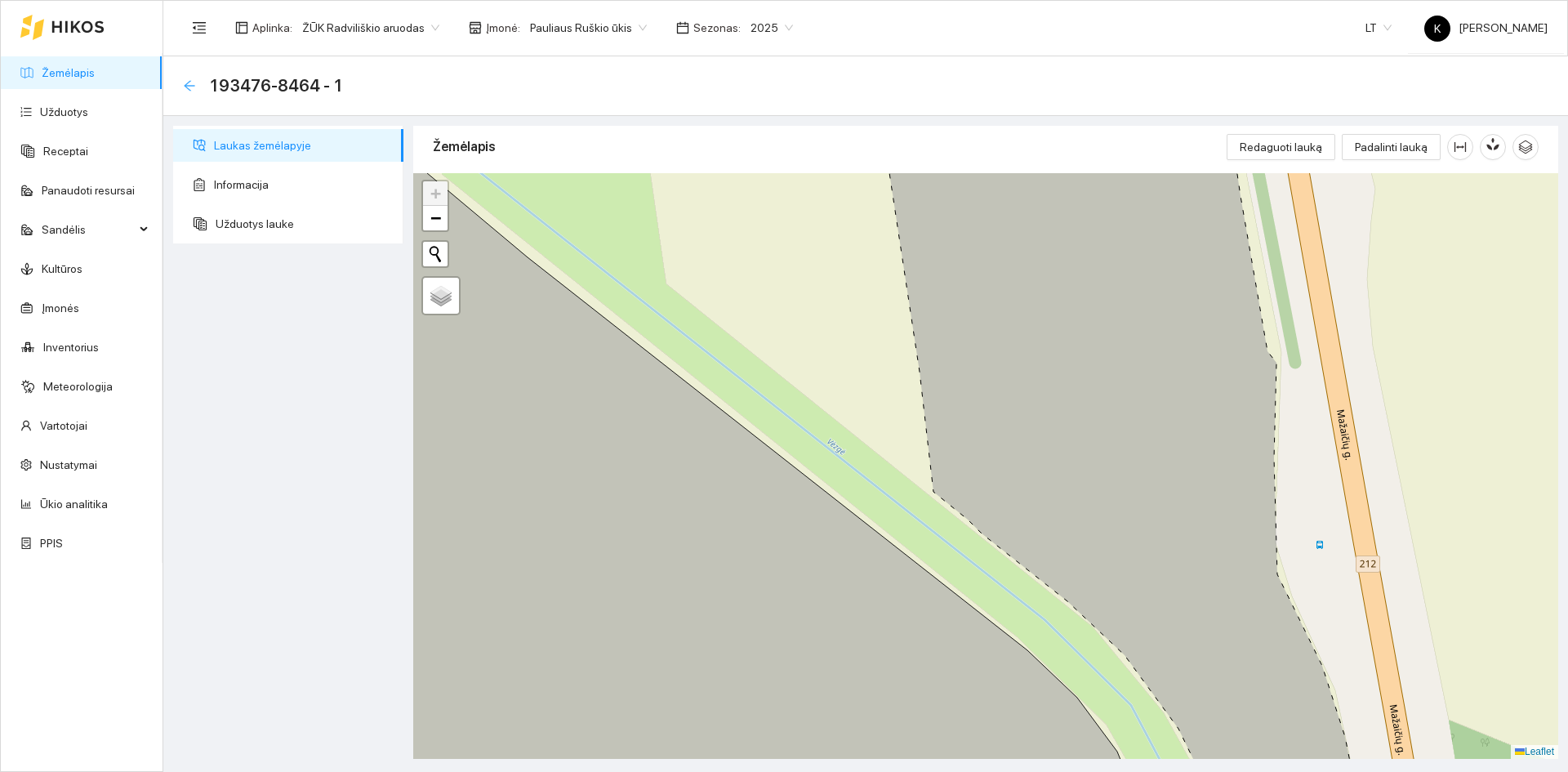
click at [190, 81] on icon "arrow-left" at bounding box center [189, 85] width 13 height 13
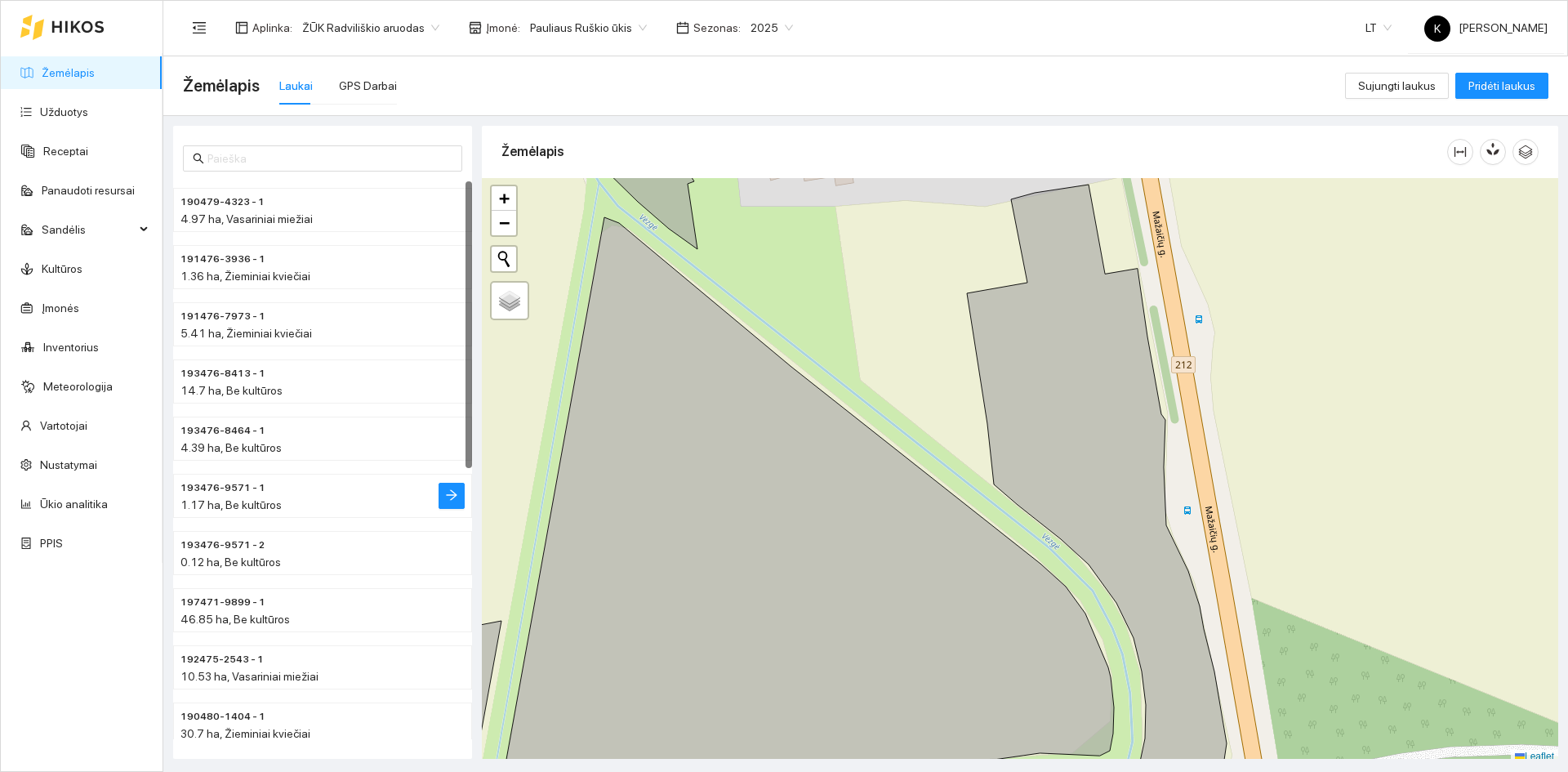
click at [213, 485] on span "193476-9571 - 1" at bounding box center [223, 488] width 84 height 16
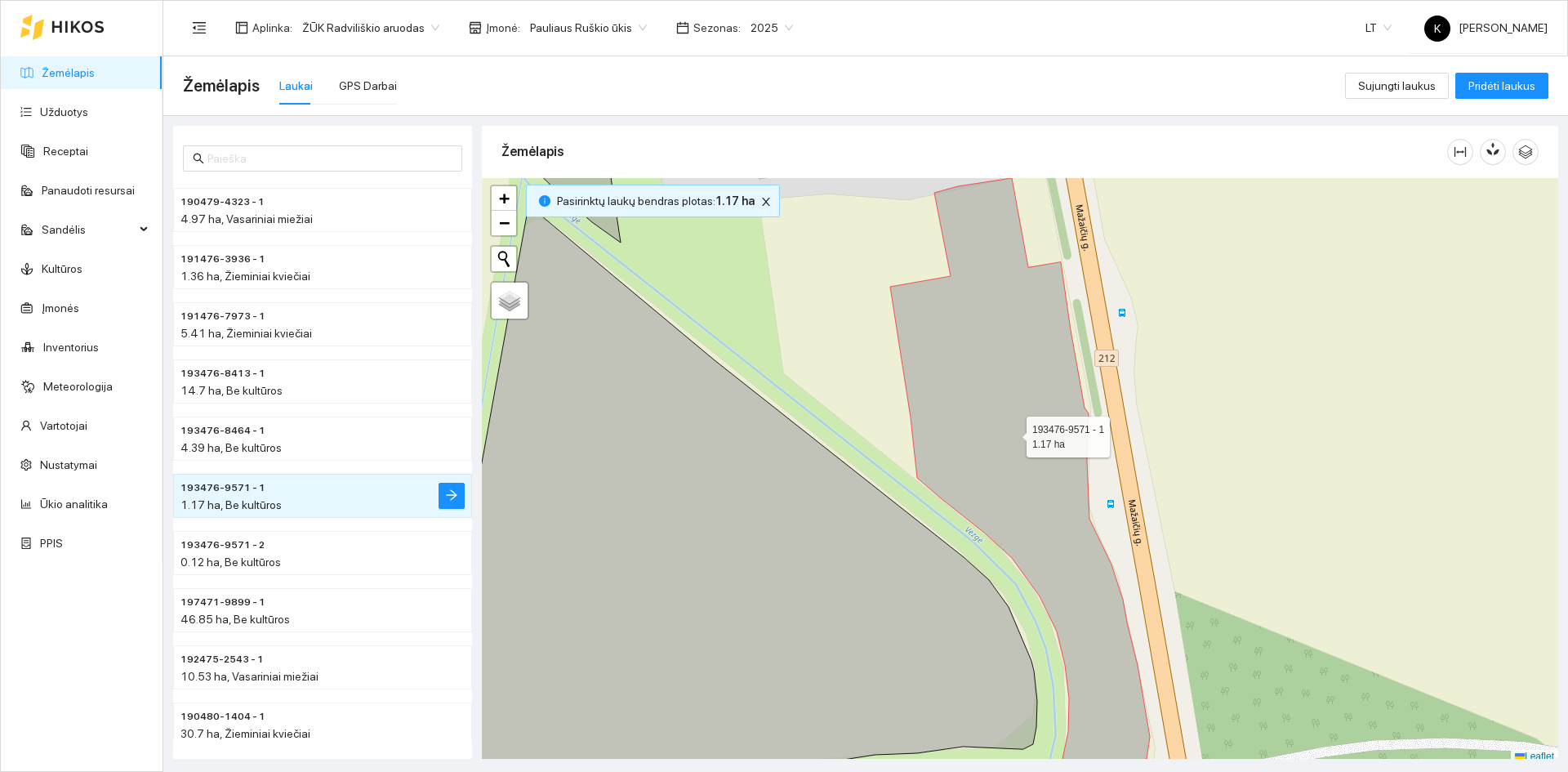
scroll to position [5, 0]
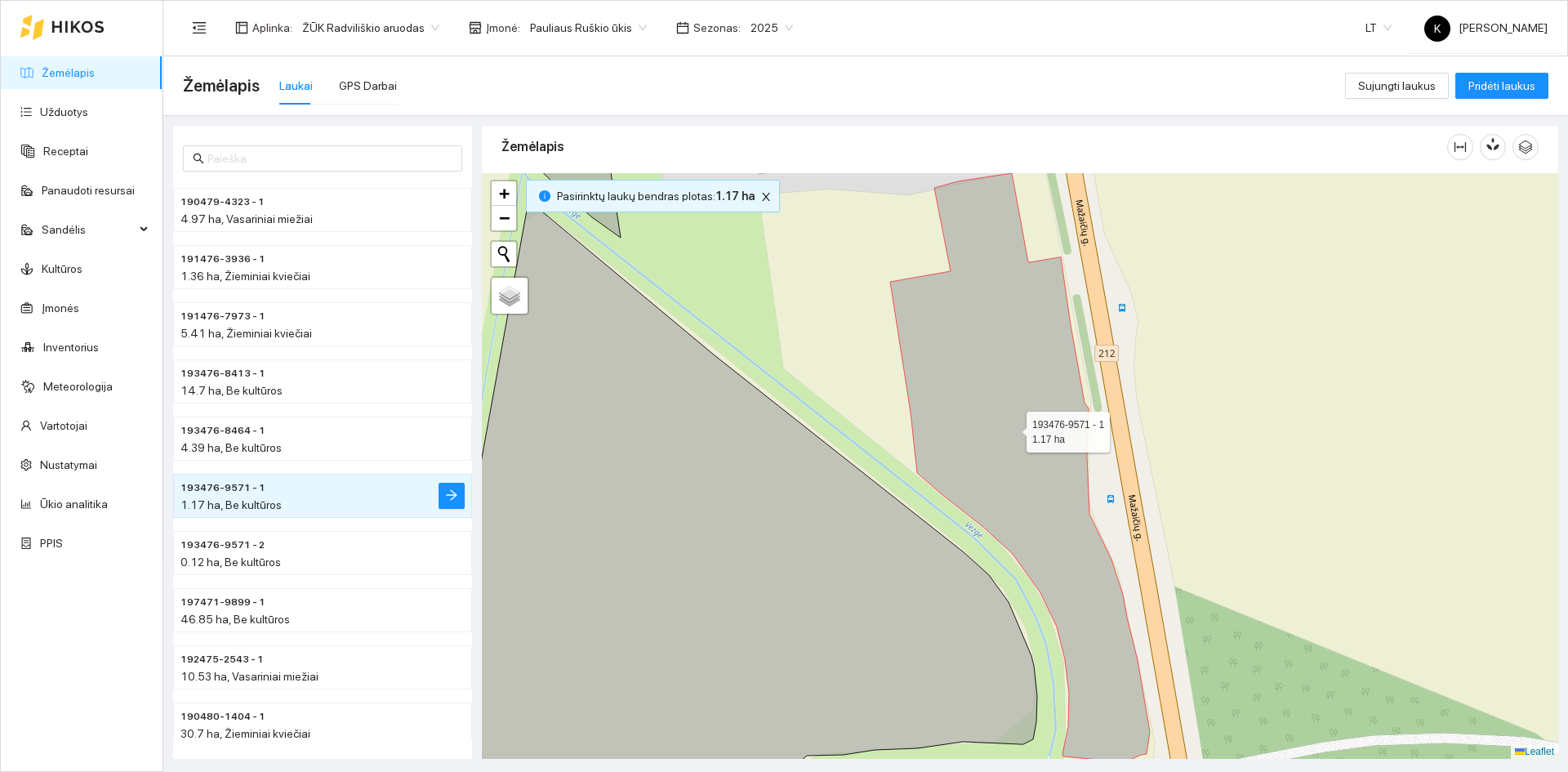
click at [1012, 433] on icon at bounding box center [1019, 466] width 259 height 586
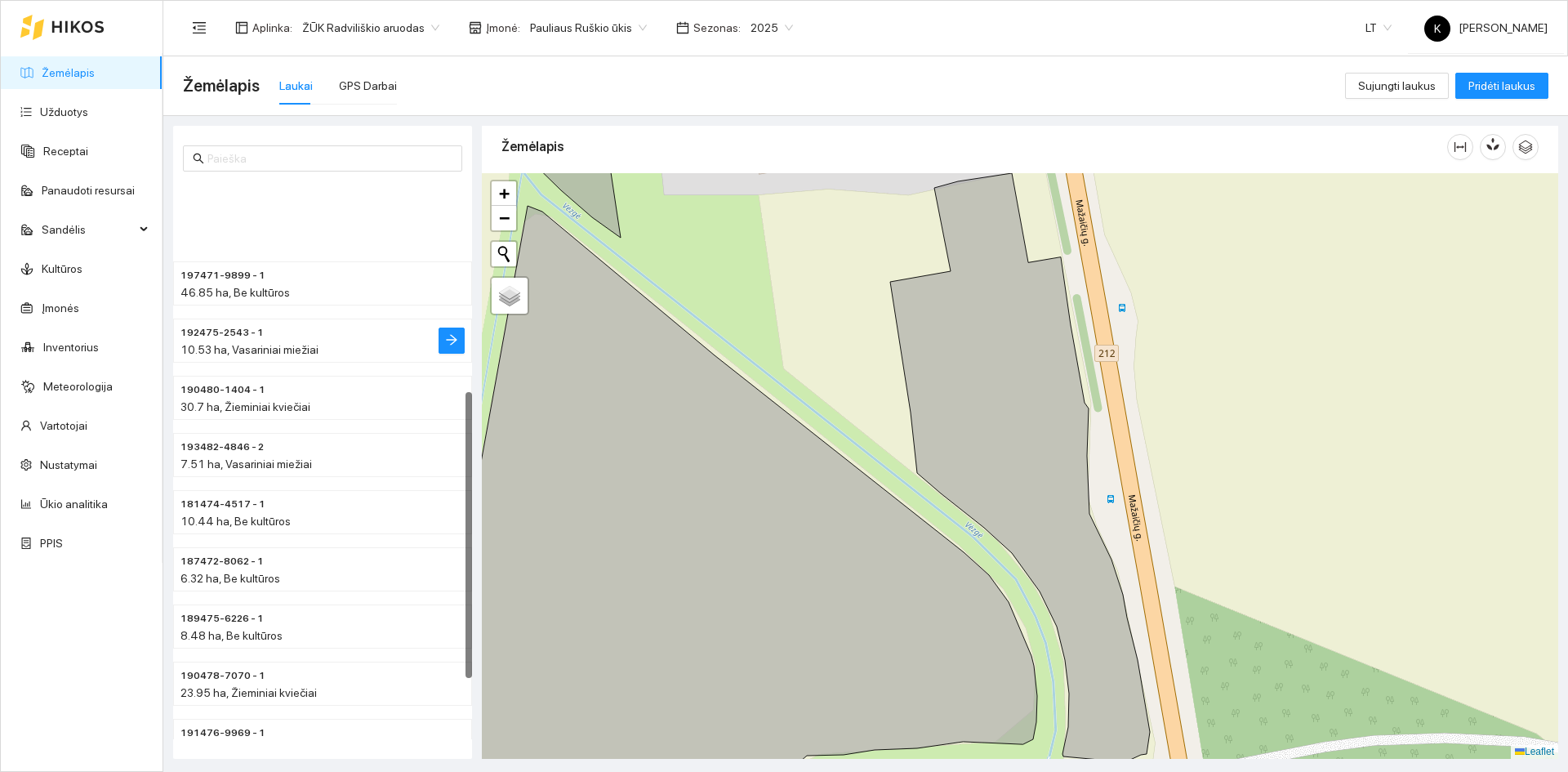
scroll to position [529, 0]
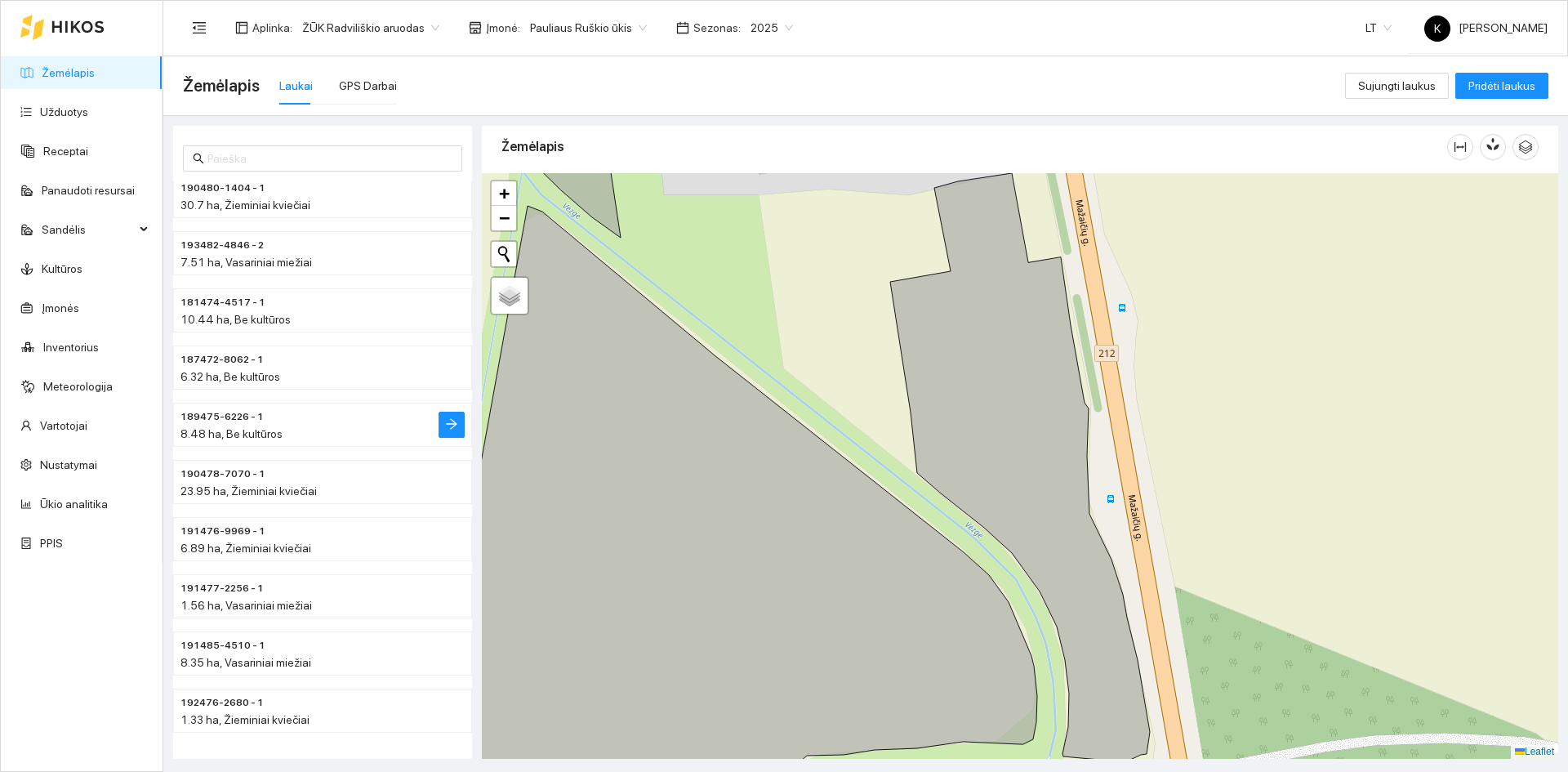
click at [233, 414] on span "189475-6226 - 1" at bounding box center [223, 417] width 83 height 16
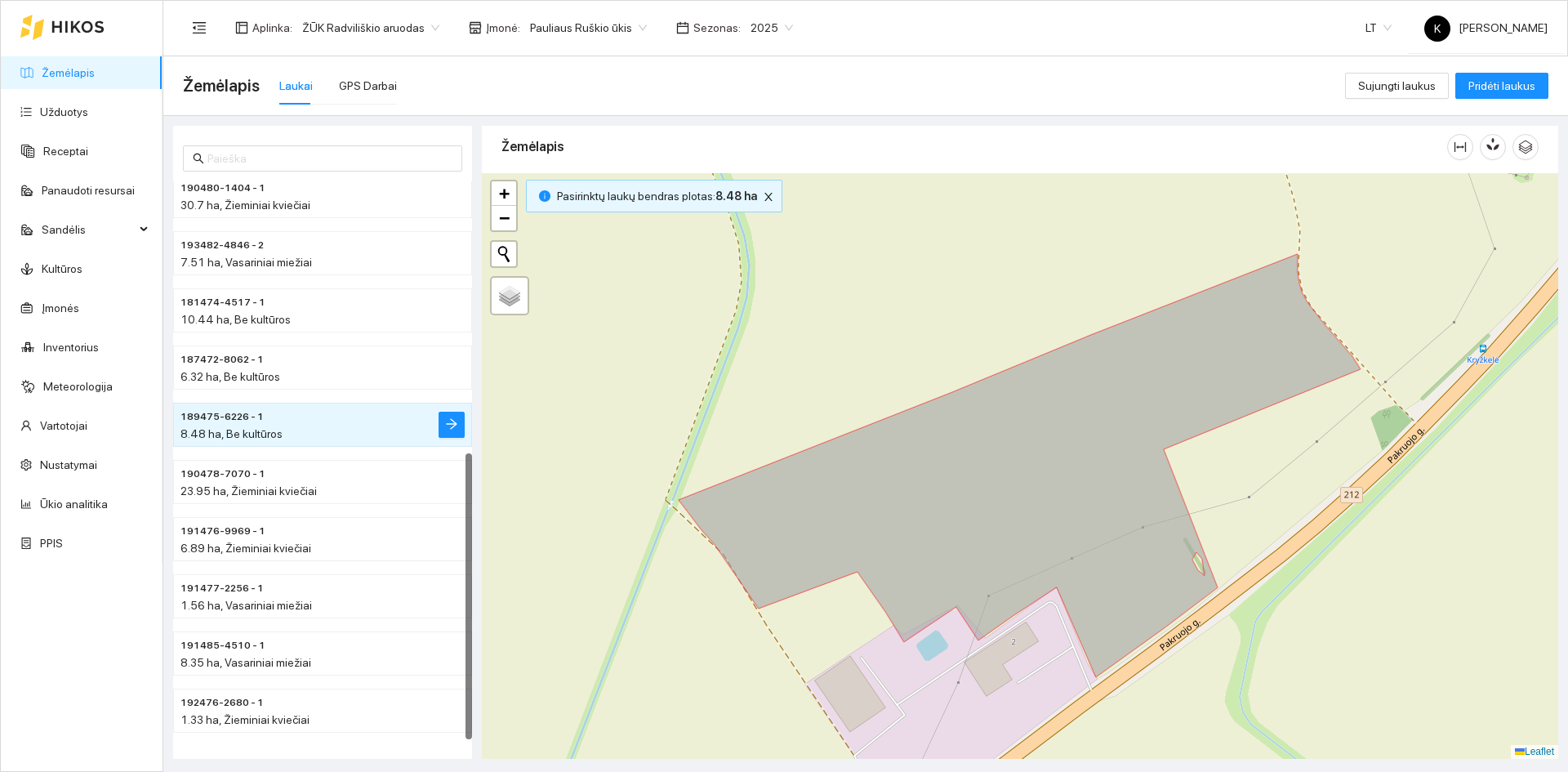
click at [370, 427] on div "8.48 ha, Be kultūros" at bounding box center [290, 433] width 219 height 18
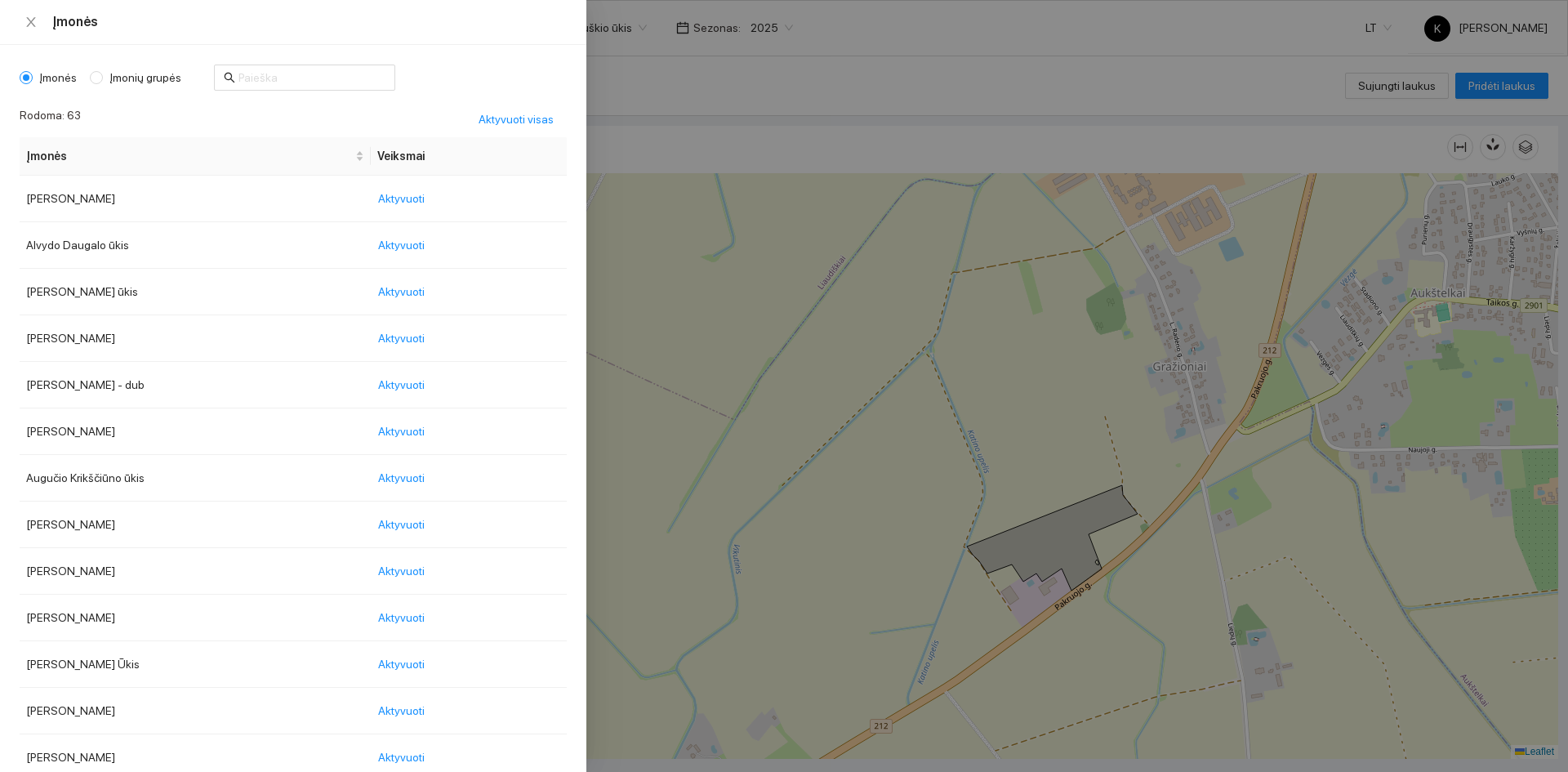
click at [629, 28] on body "Žemėlapis Užduotys Receptai Panaudoti resursai Sandėlis Kultūros Įmonės Invento…" at bounding box center [784, 386] width 1568 height 772
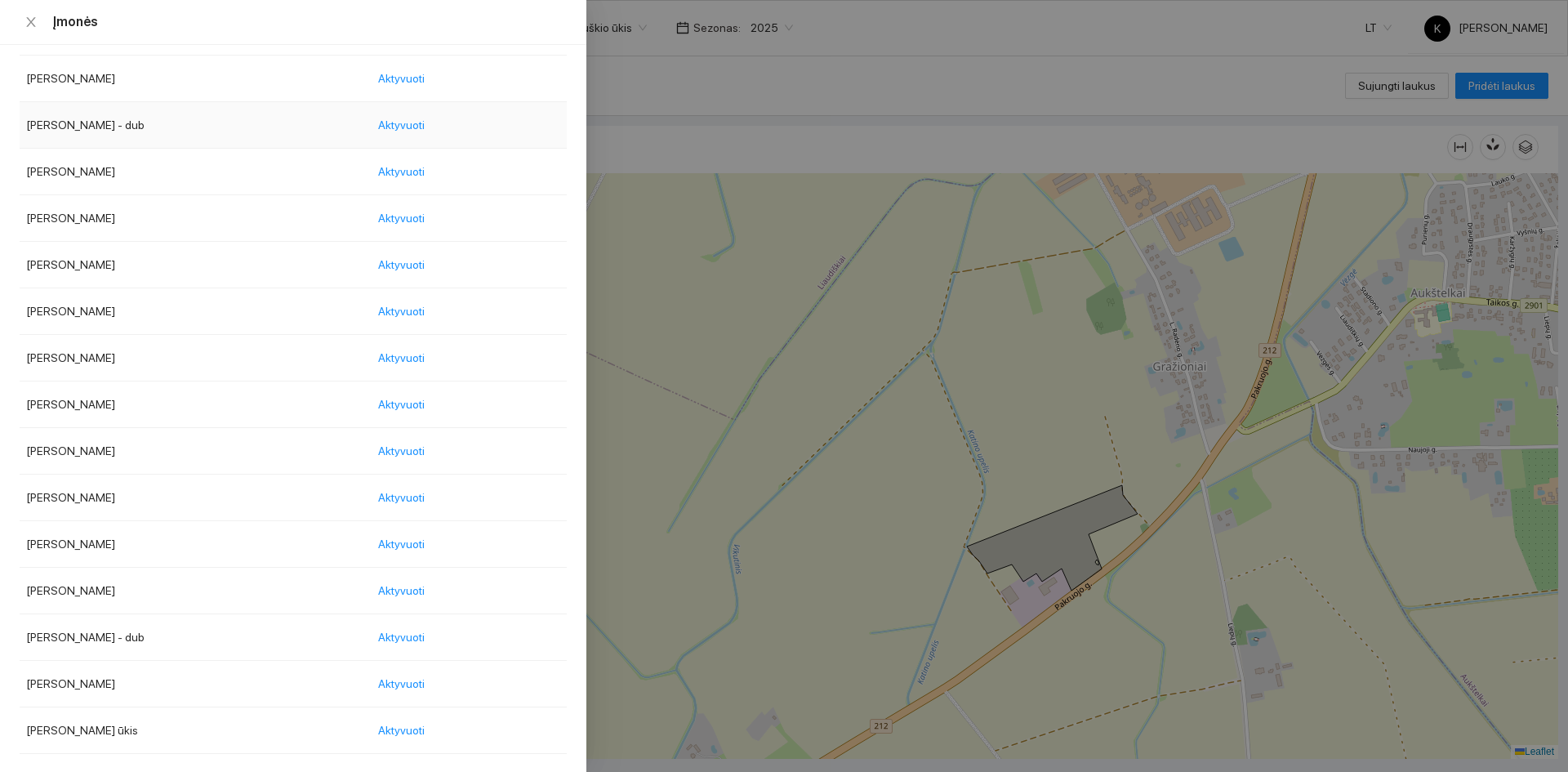
scroll to position [980, 0]
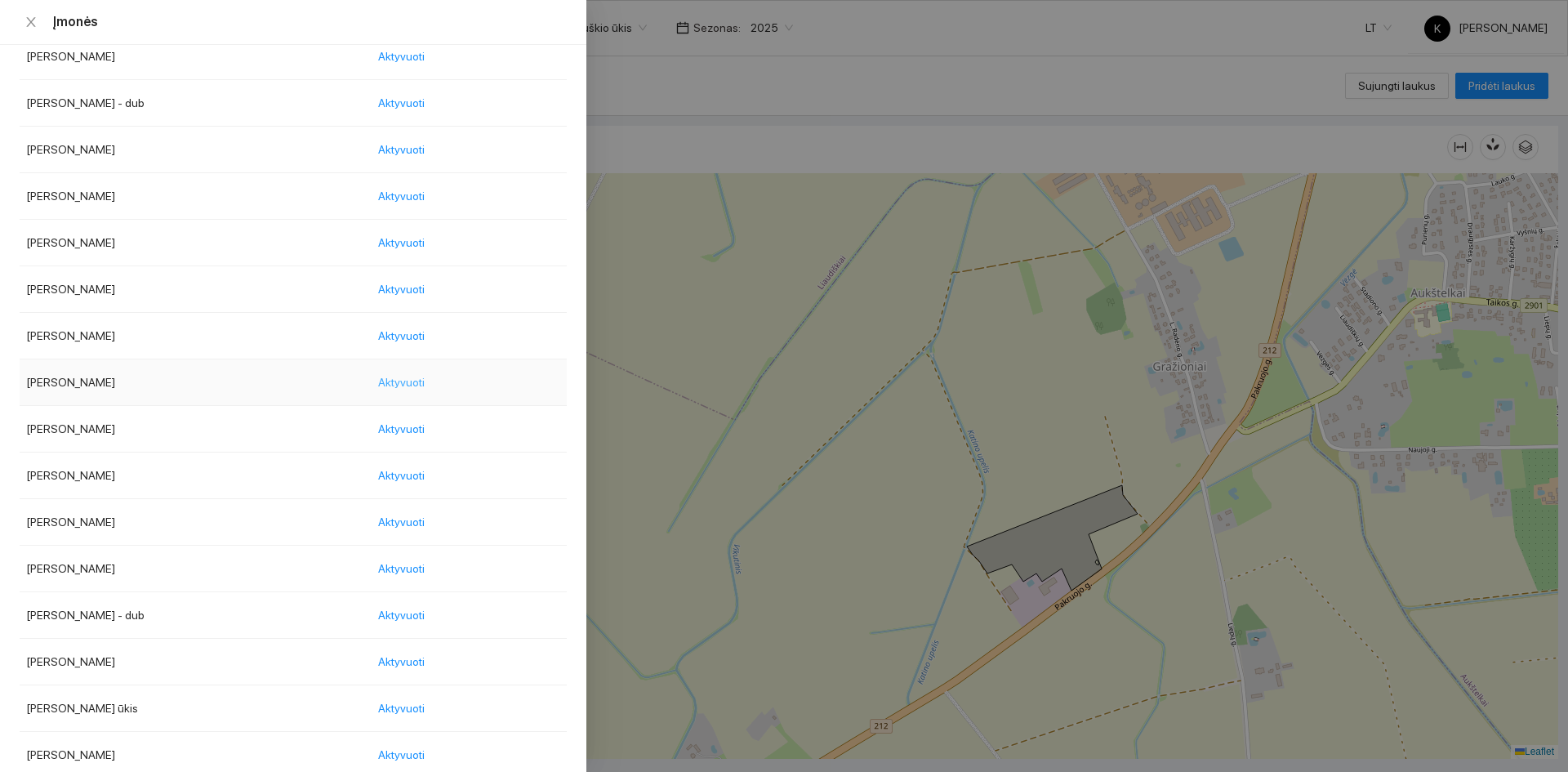
click at [424, 382] on span "Aktyvuoti" at bounding box center [400, 383] width 47 height 18
